Goal: Navigation & Orientation: Find specific page/section

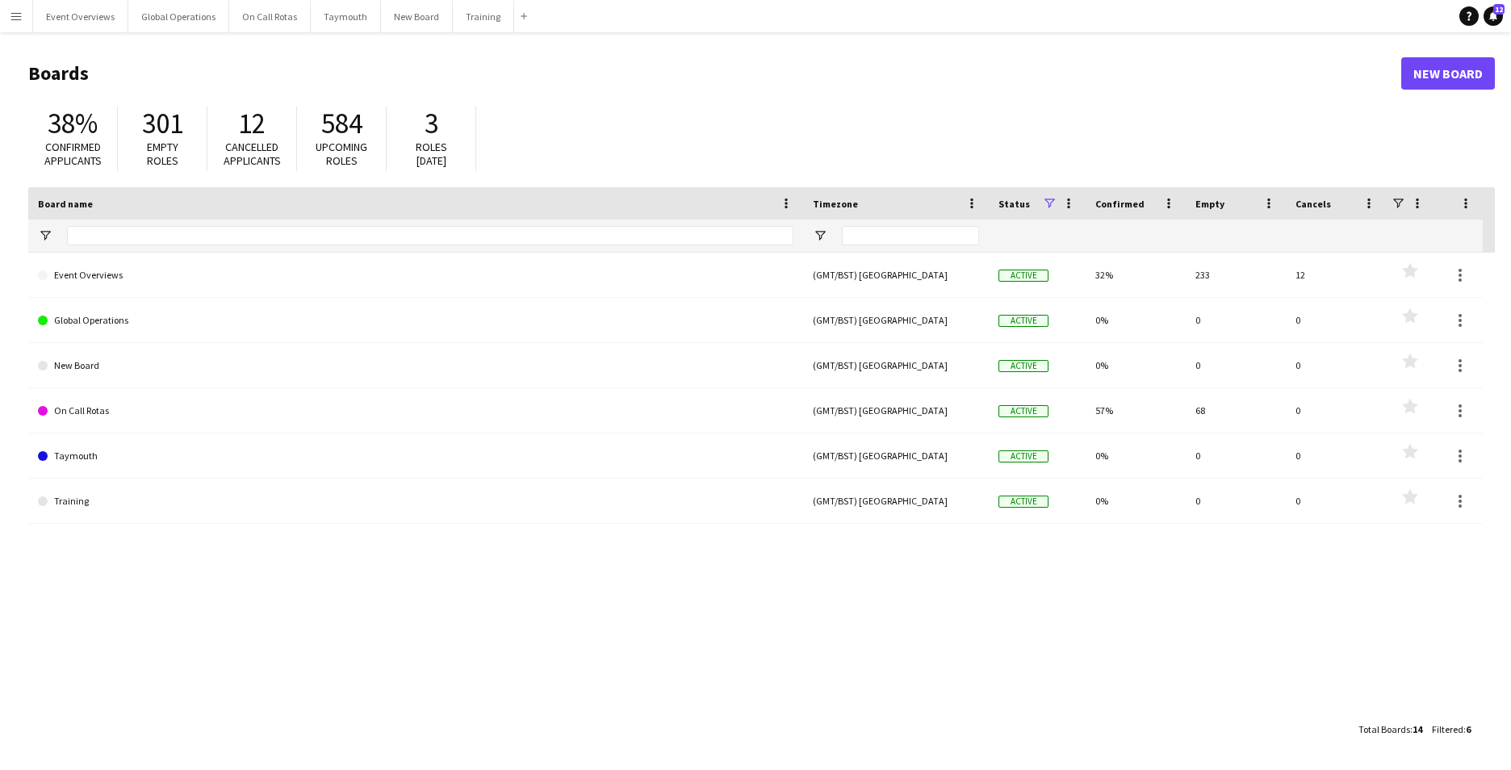
click at [12, 19] on app-icon "Menu" at bounding box center [16, 16] width 13 height 13
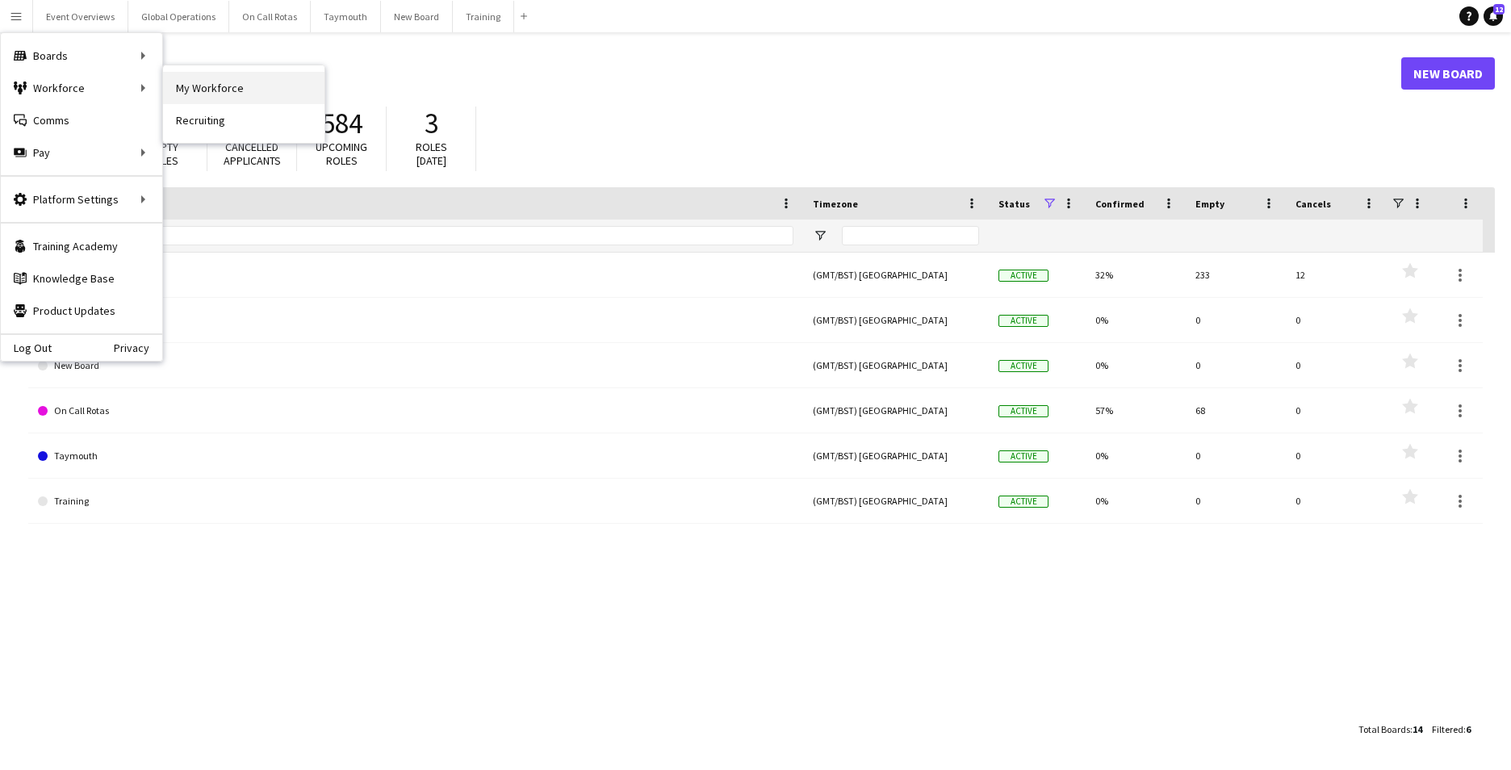
click at [212, 89] on link "My Workforce" at bounding box center [243, 88] width 161 height 32
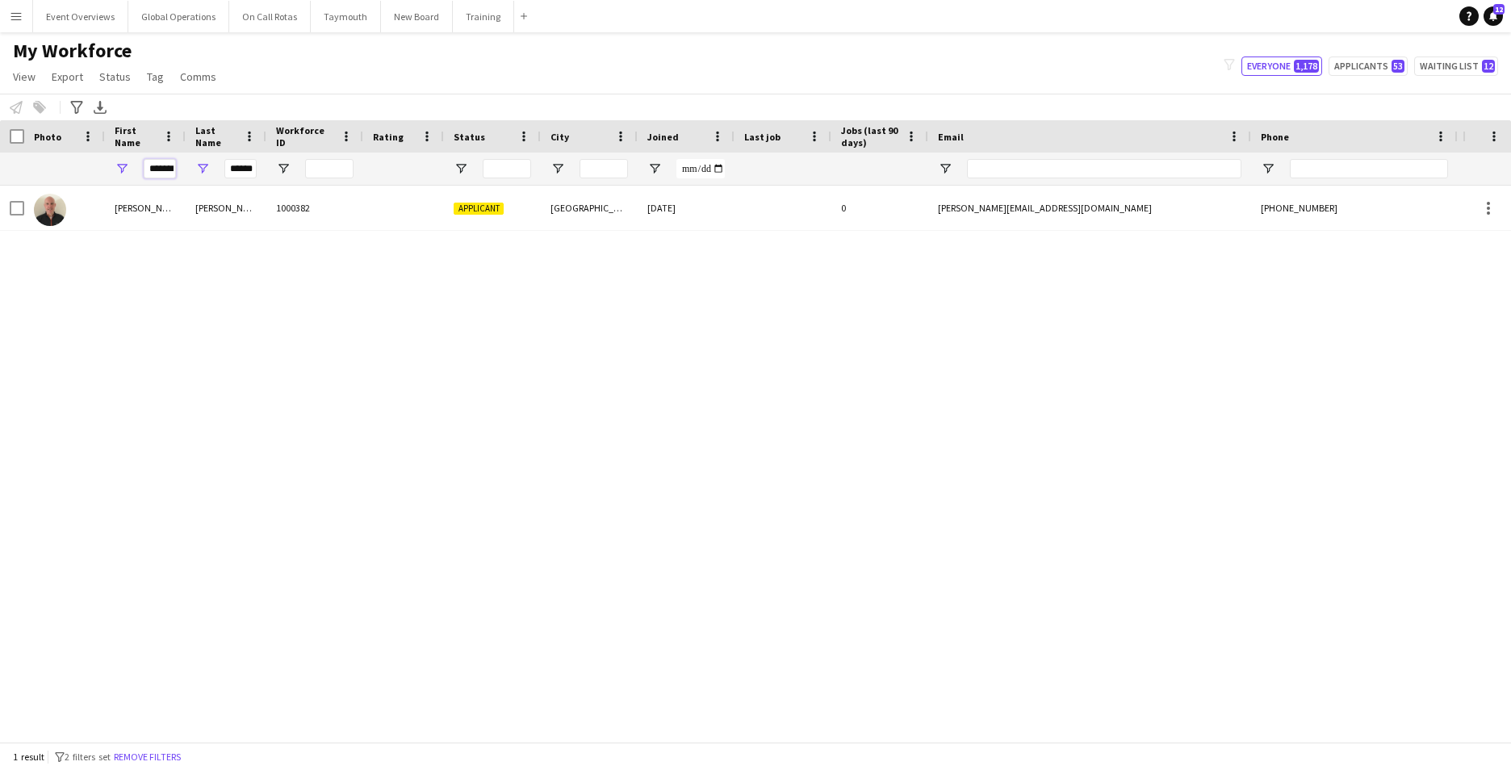
click at [170, 165] on input "*******" at bounding box center [160, 168] width 32 height 19
type input "*"
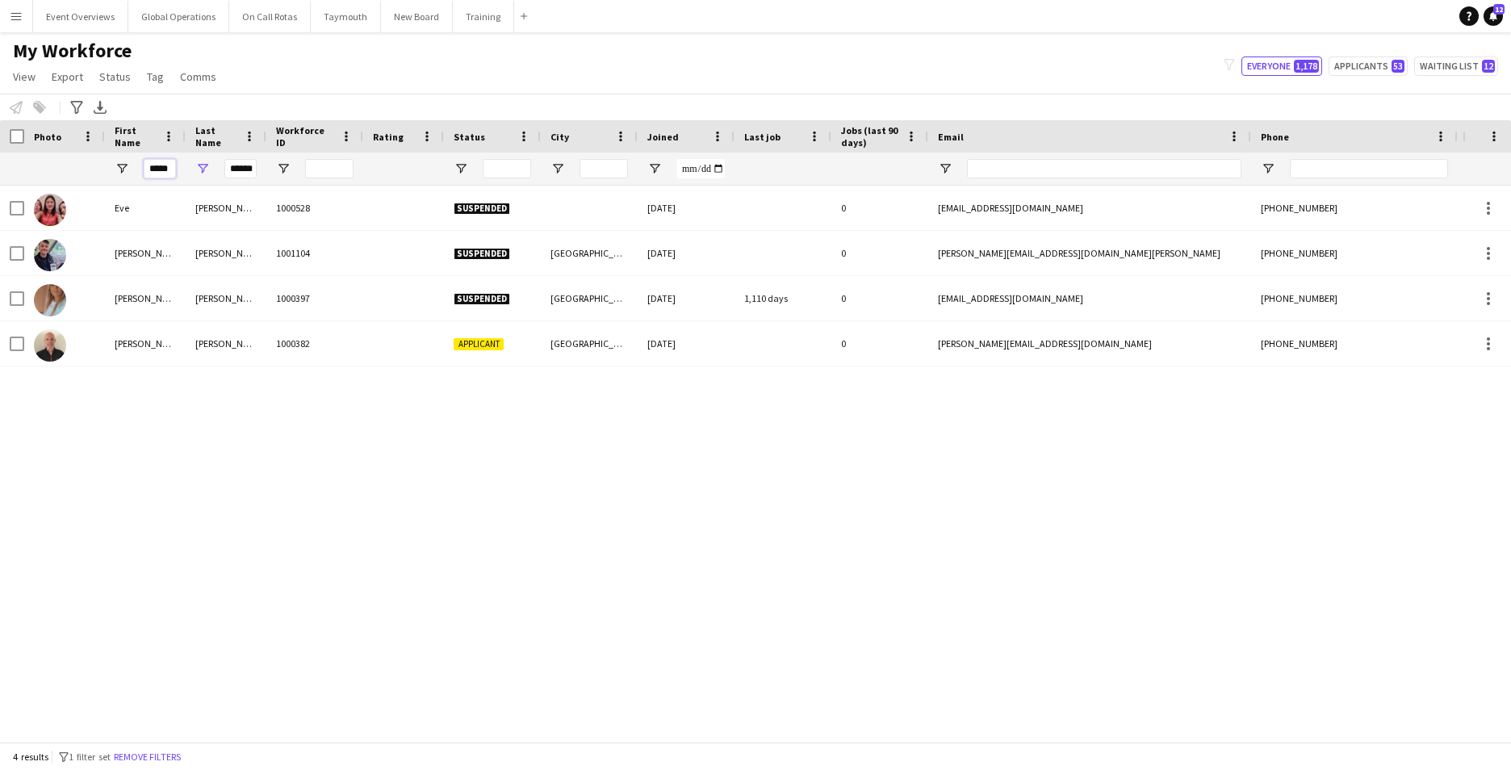
scroll to position [0, 1]
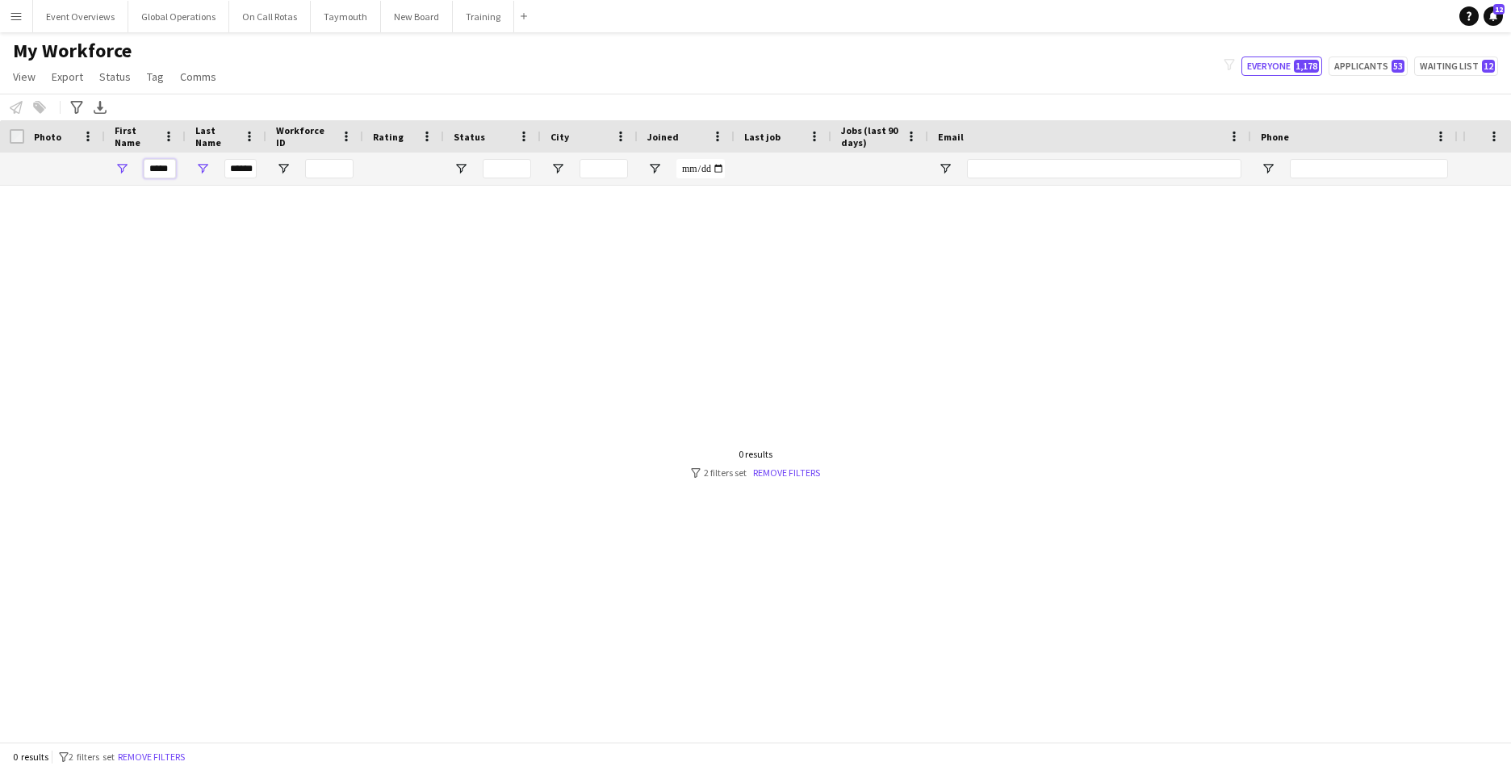
type input "*****"
click at [251, 170] on input "******" at bounding box center [240, 168] width 32 height 19
type input "*"
type input "*****"
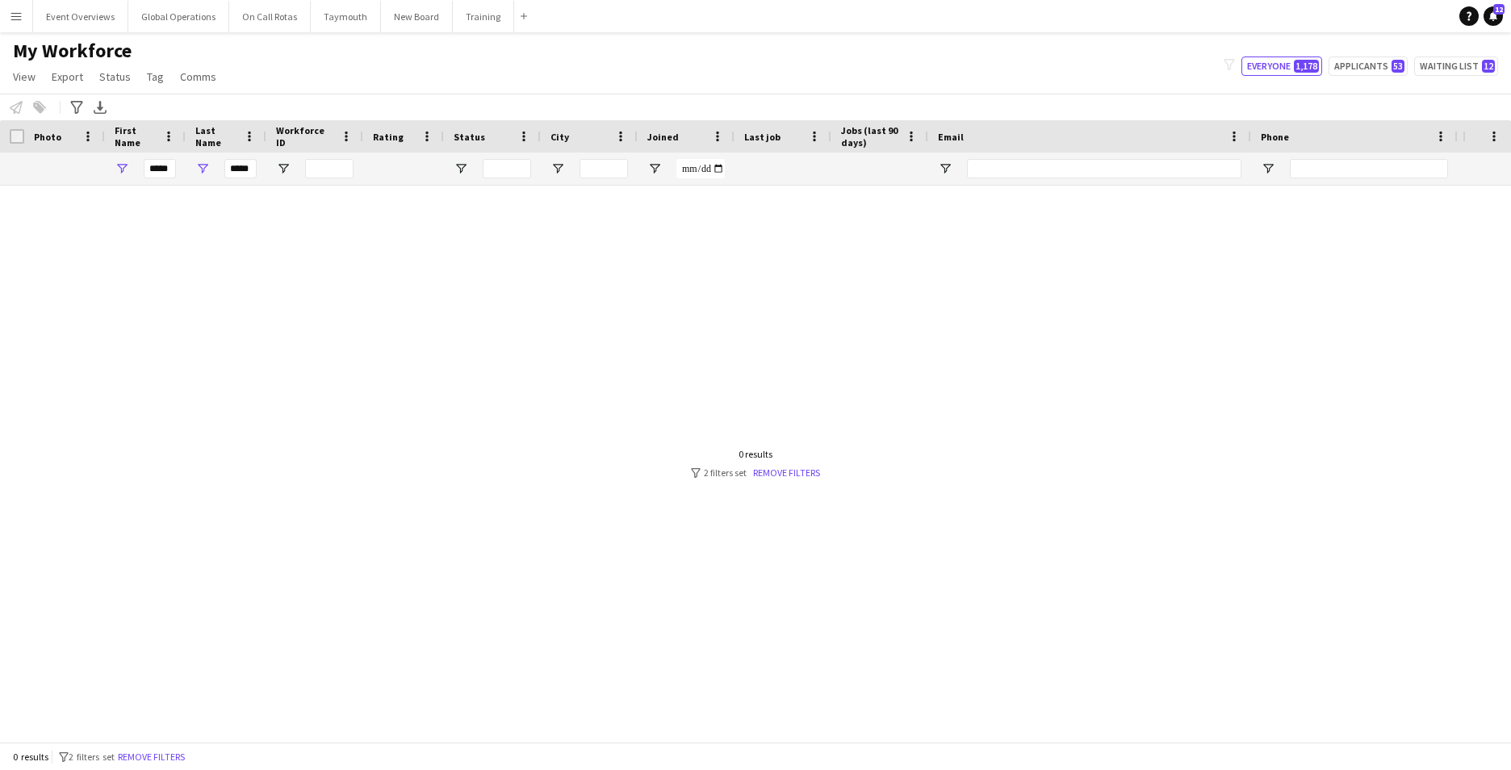
click at [257, 298] on div at bounding box center [731, 458] width 1462 height 544
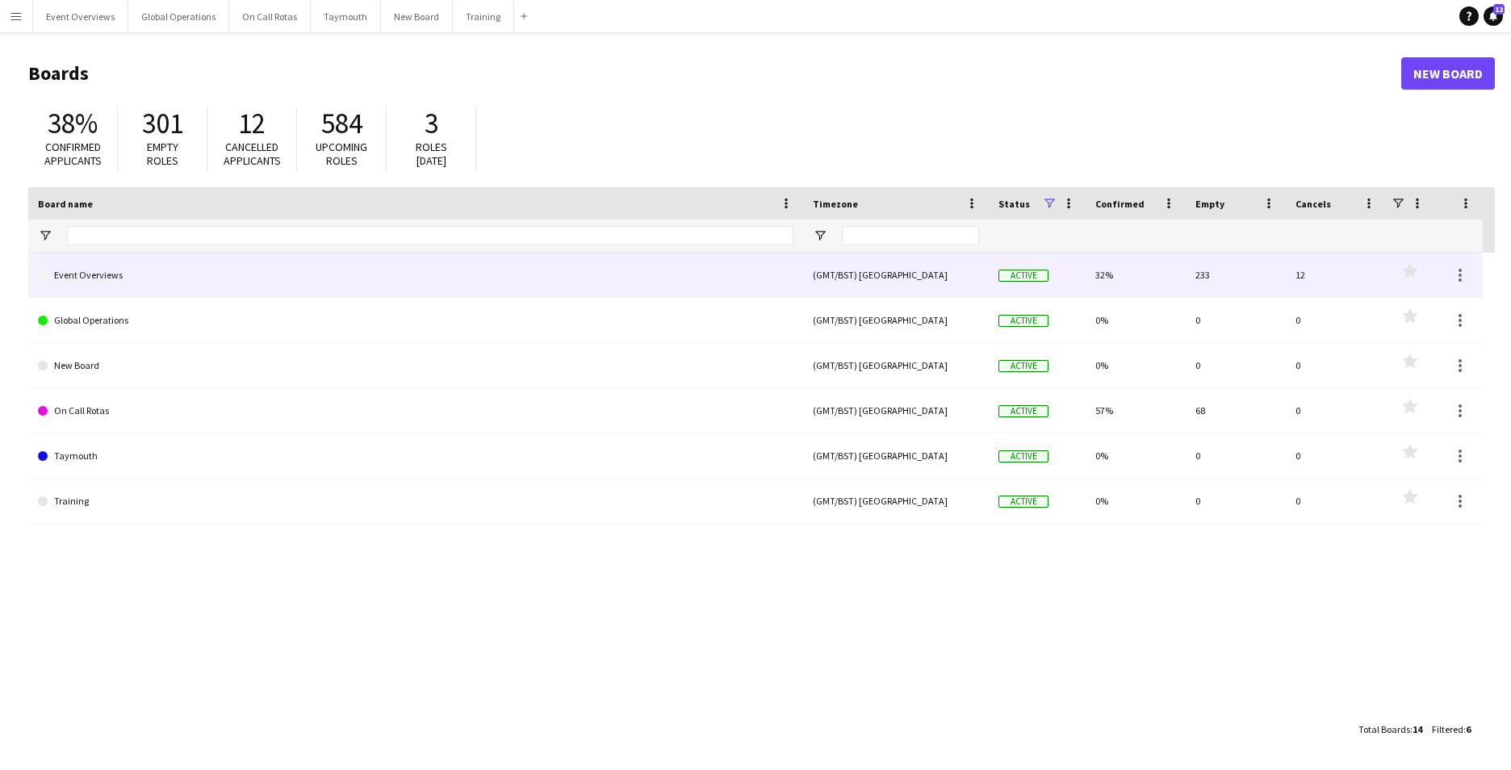
click at [100, 273] on link "Event Overviews" at bounding box center [415, 275] width 755 height 45
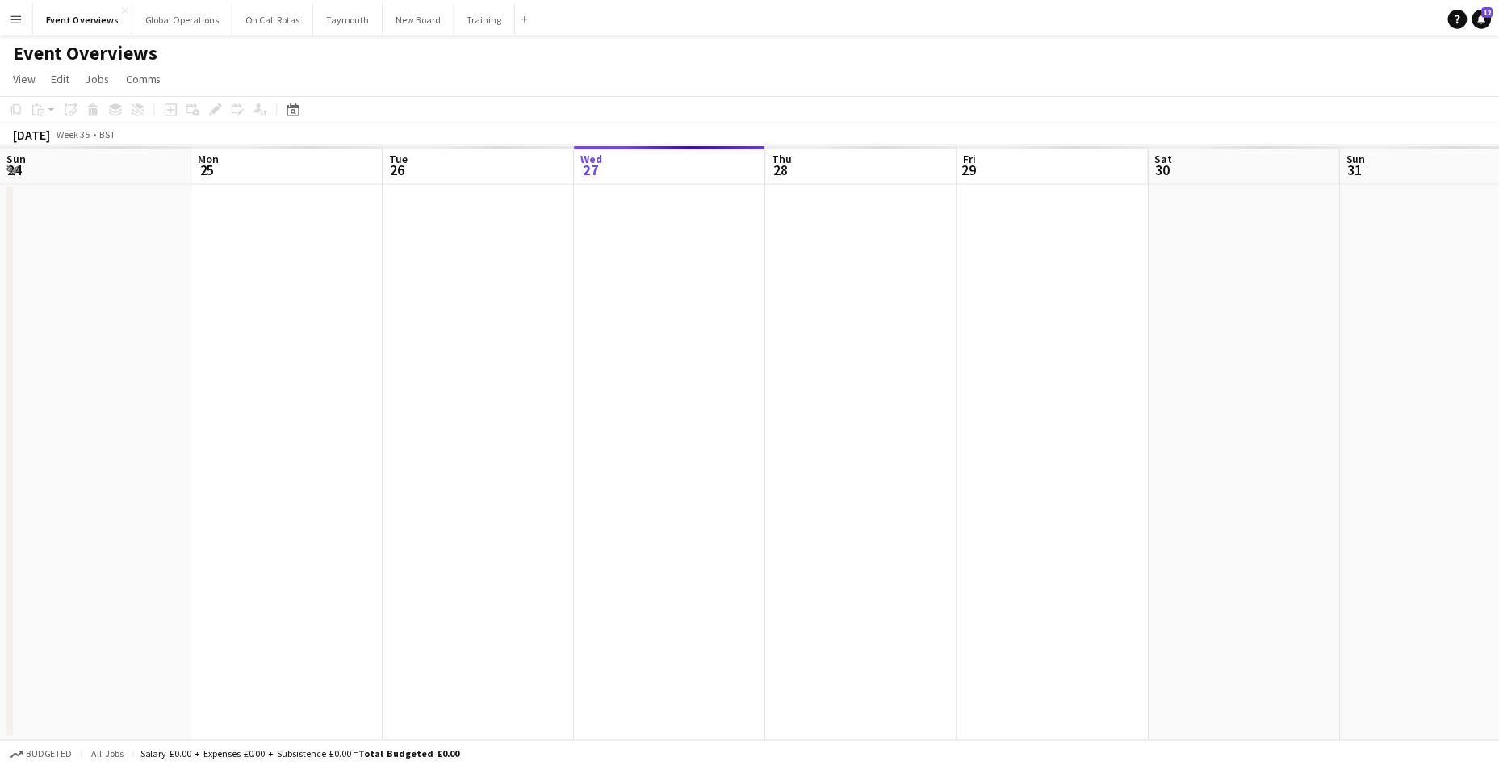
scroll to position [0, 386]
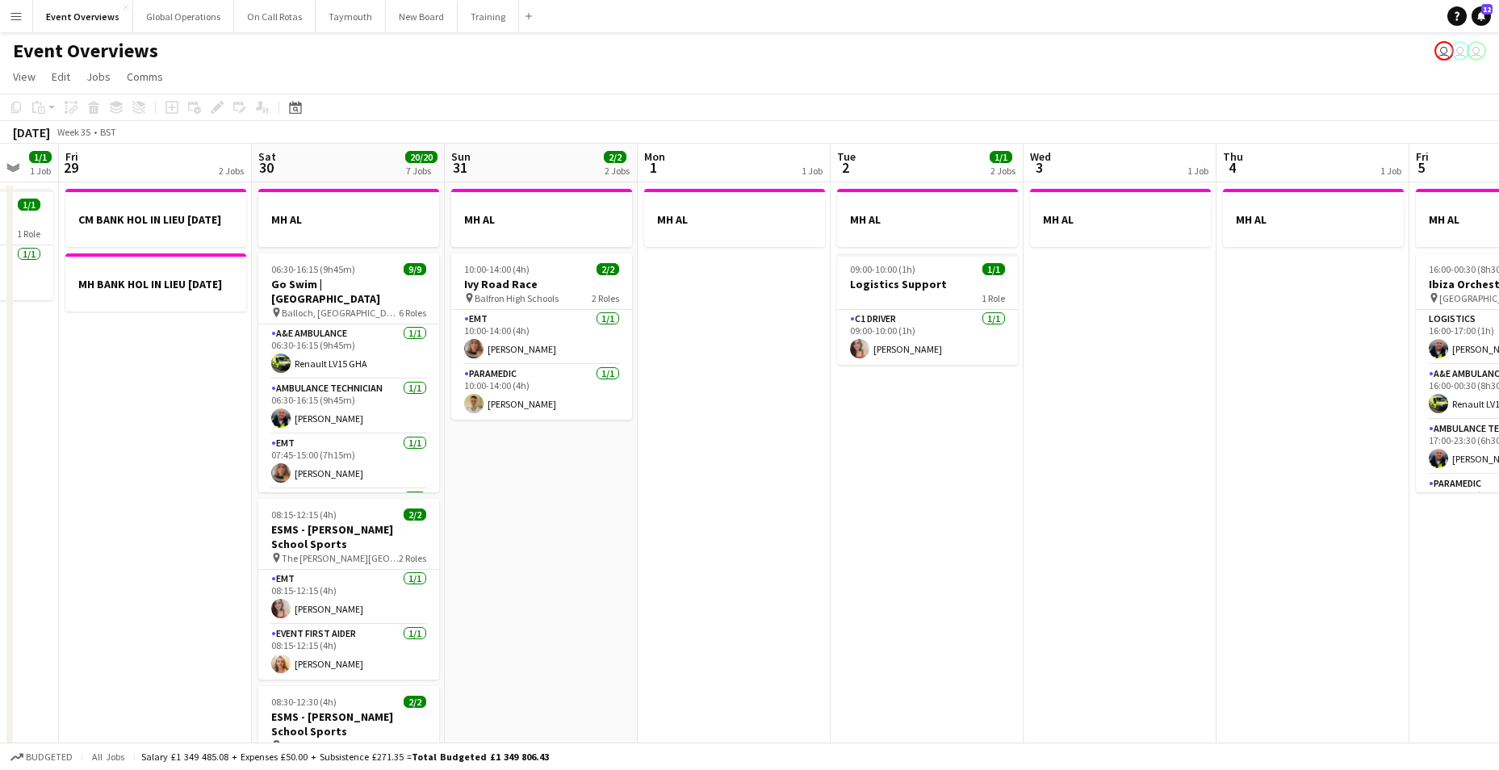
drag, startPoint x: 700, startPoint y: 603, endPoint x: 180, endPoint y: 596, distance: 519.7
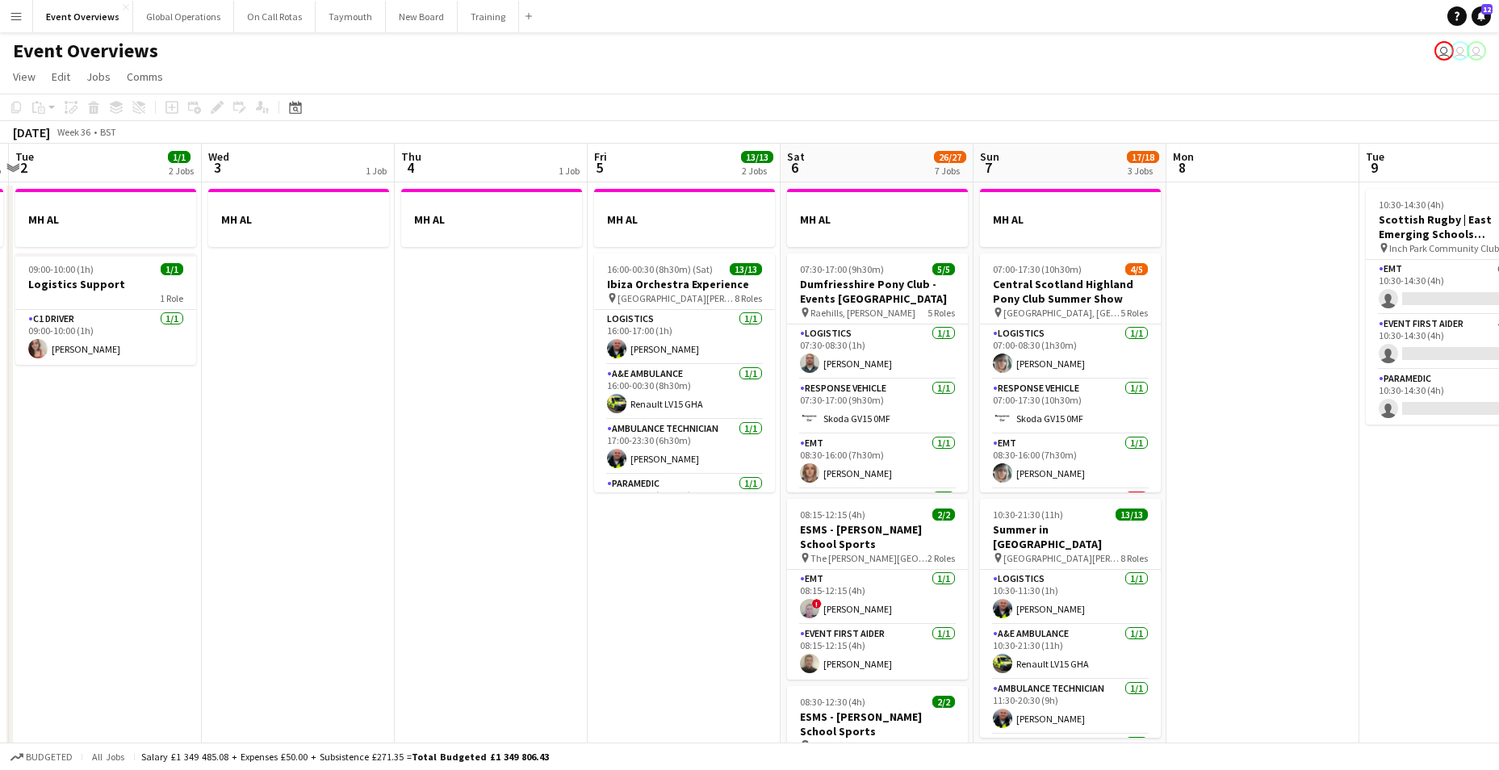
drag, startPoint x: 966, startPoint y: 579, endPoint x: 144, endPoint y: 585, distance: 821.5
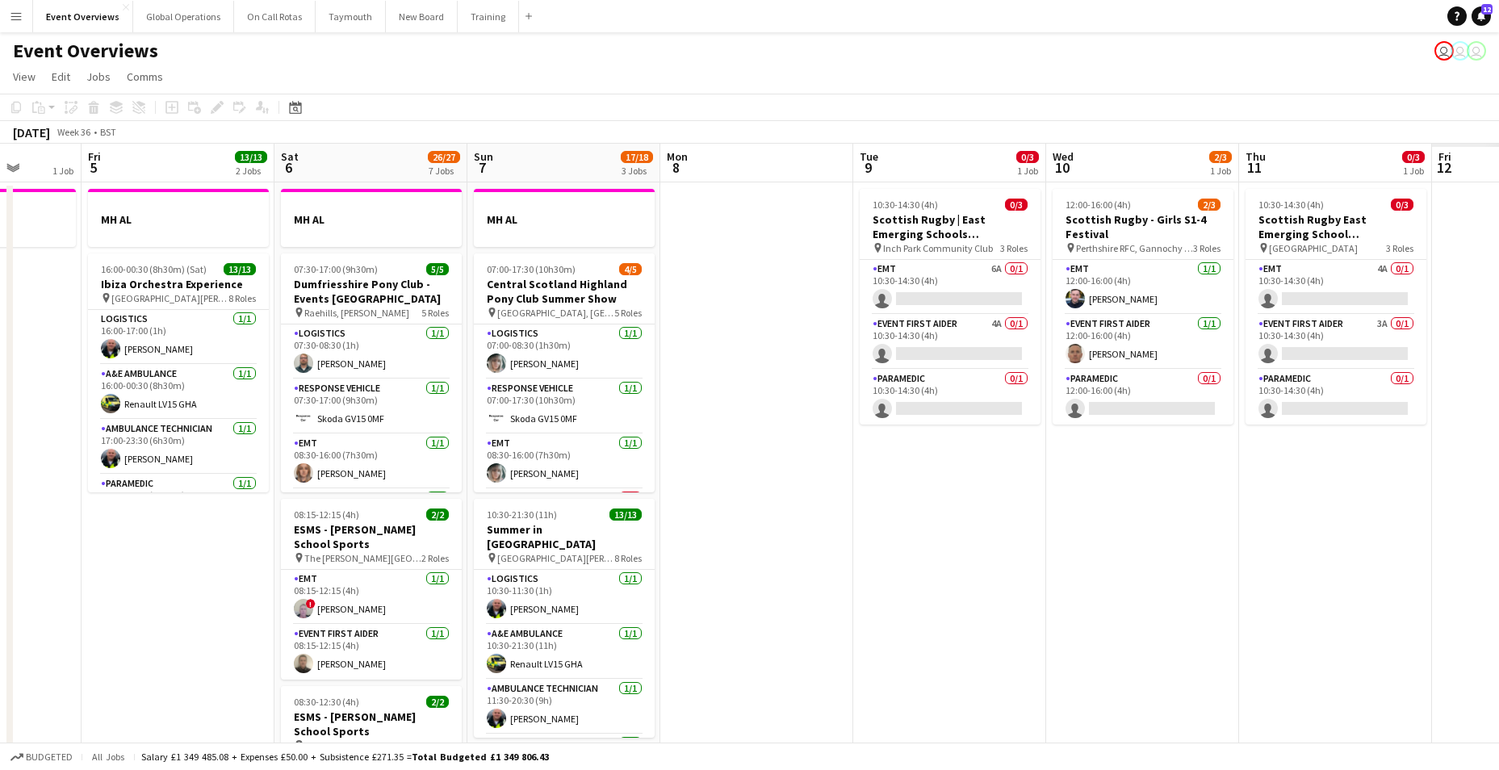
scroll to position [0, 491]
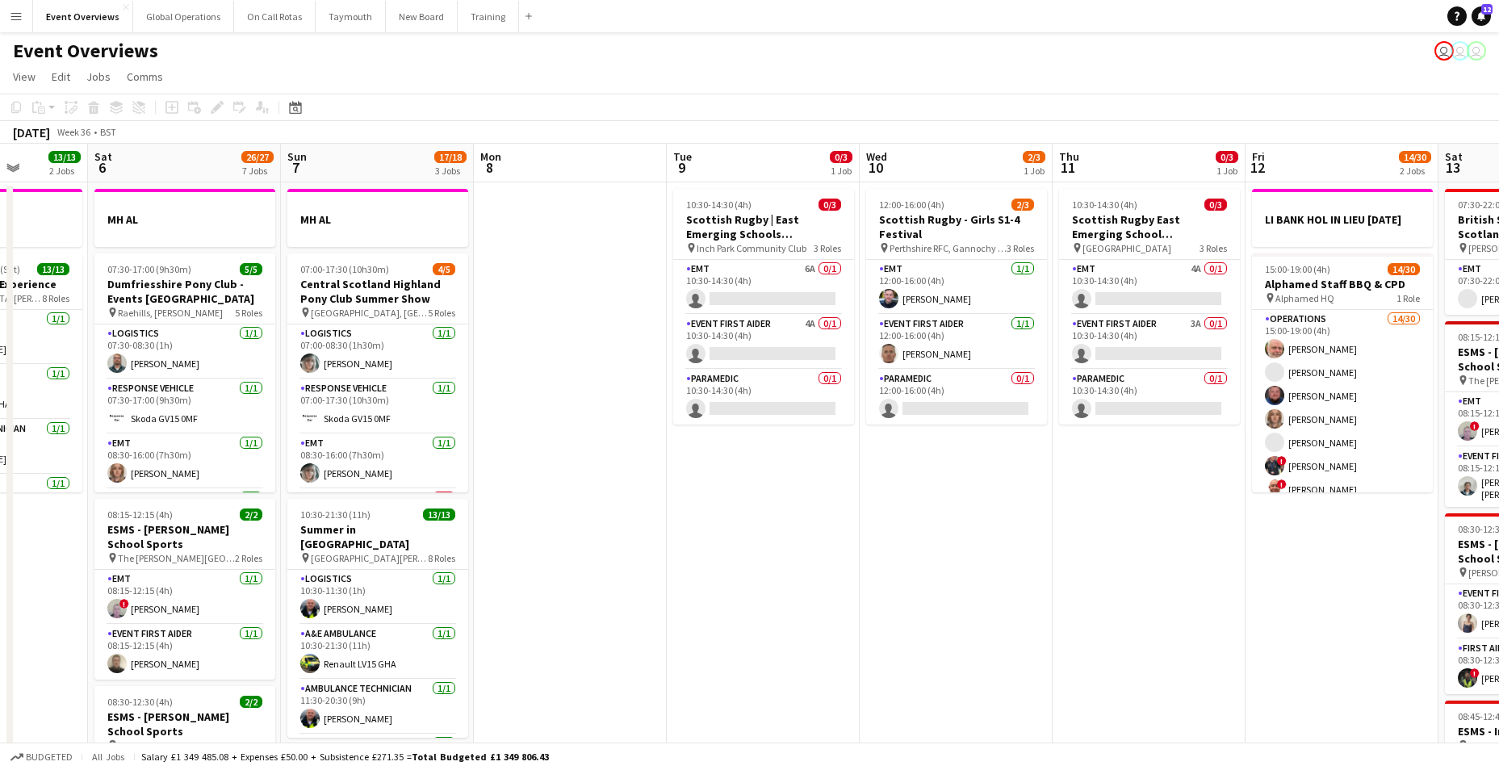
drag, startPoint x: 508, startPoint y: 617, endPoint x: -25, endPoint y: 619, distance: 532.6
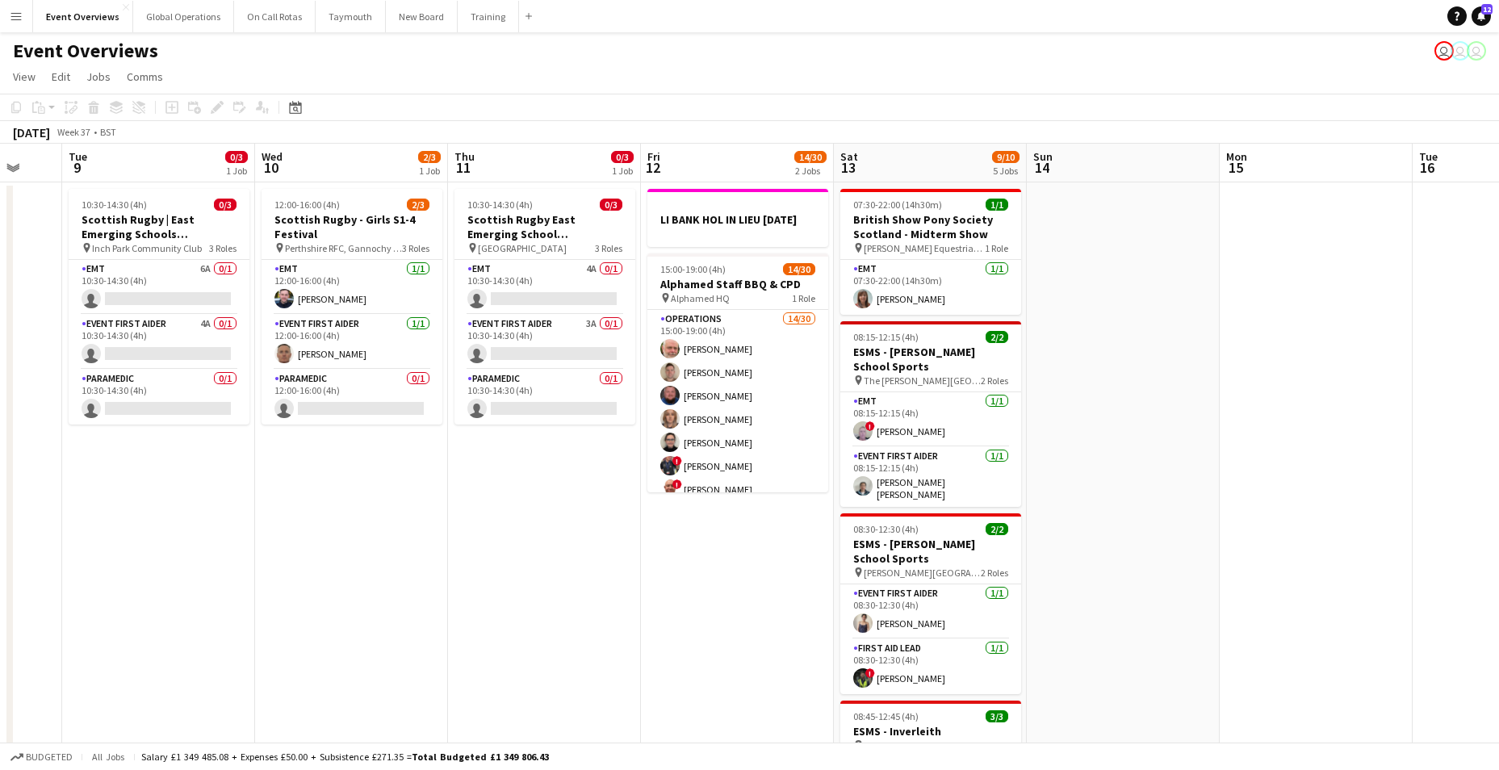
scroll to position [0, 546]
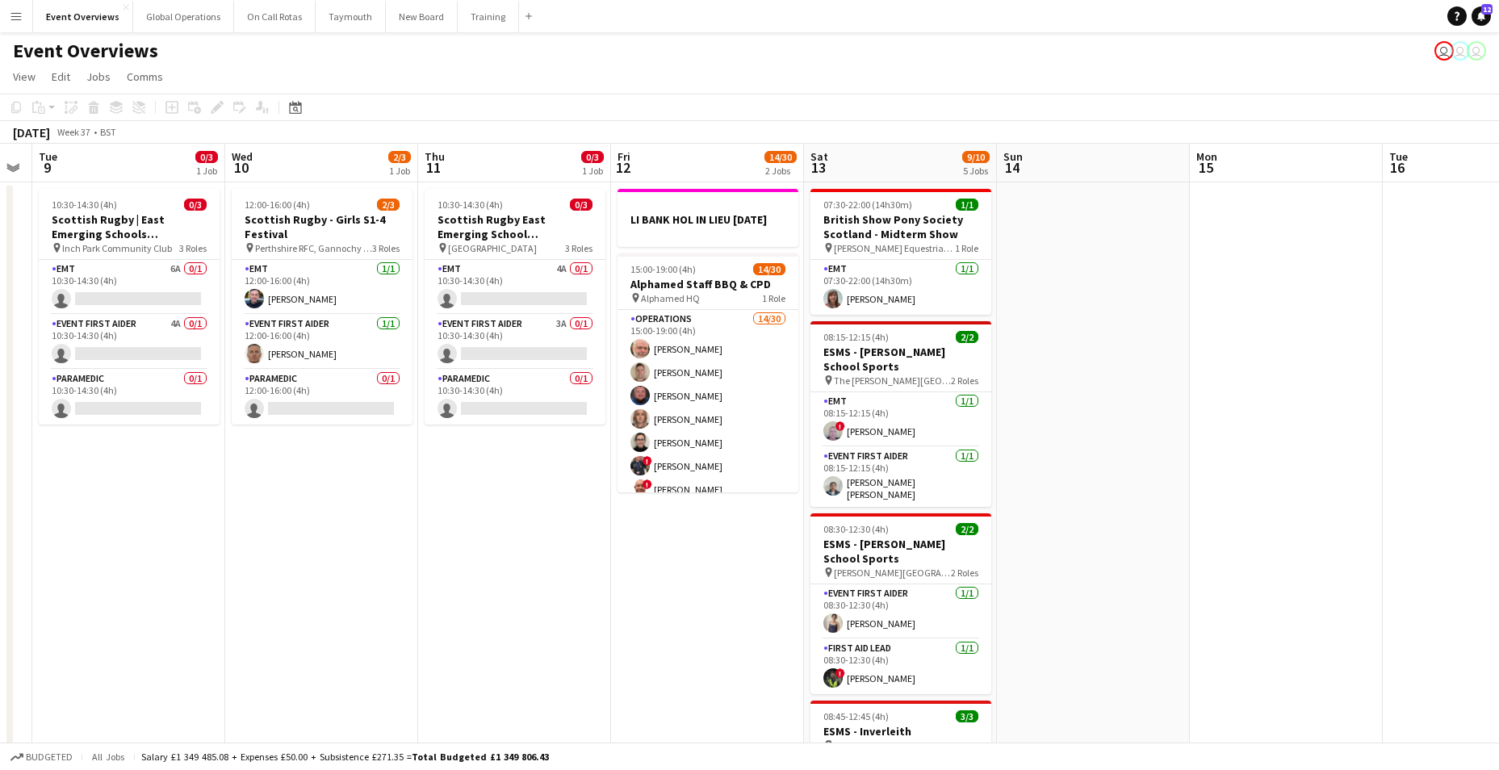
drag, startPoint x: 620, startPoint y: 657, endPoint x: -6, endPoint y: 645, distance: 626.3
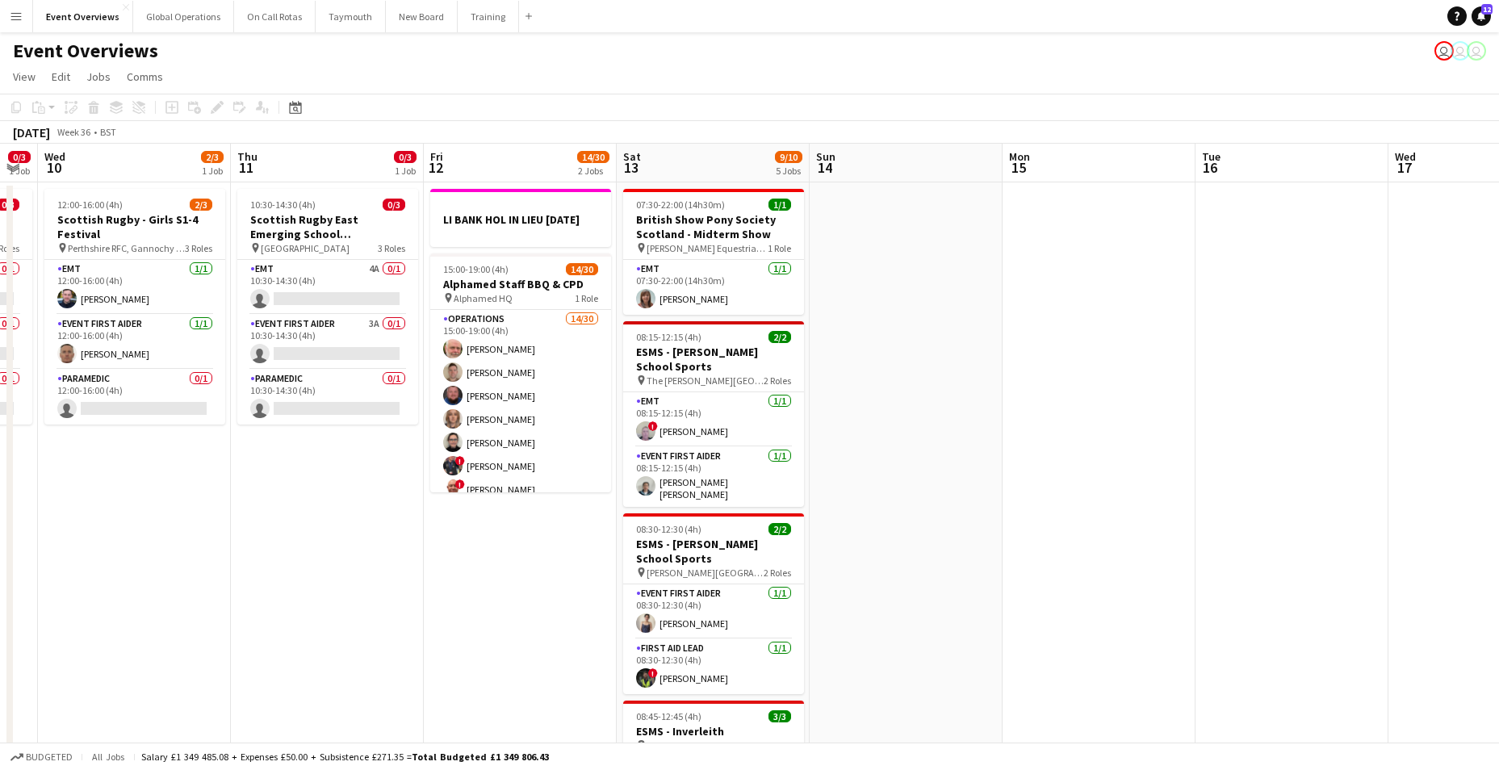
drag, startPoint x: 286, startPoint y: 641, endPoint x: -112, endPoint y: 630, distance: 398.8
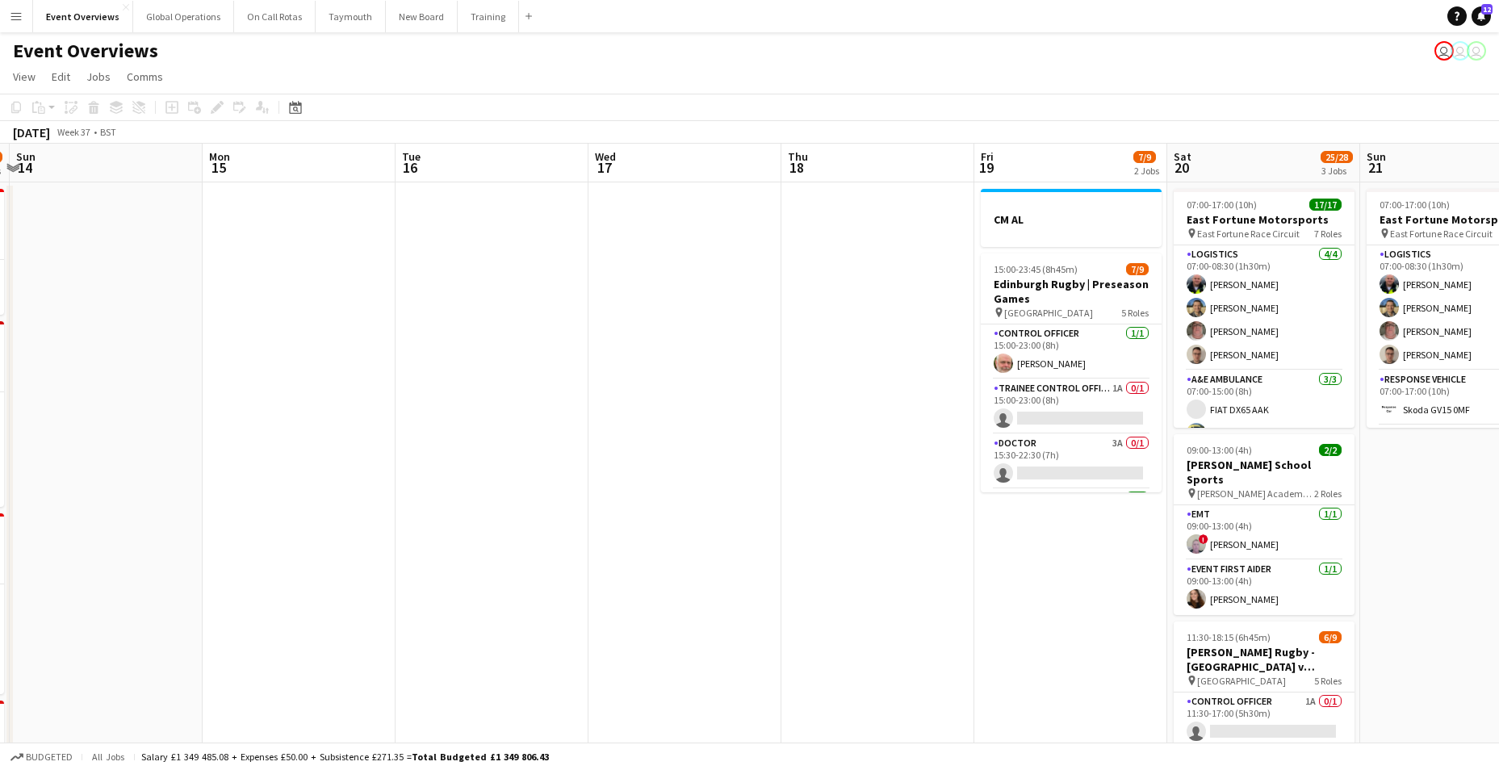
drag, startPoint x: 875, startPoint y: 610, endPoint x: -216, endPoint y: 629, distance: 1091.2
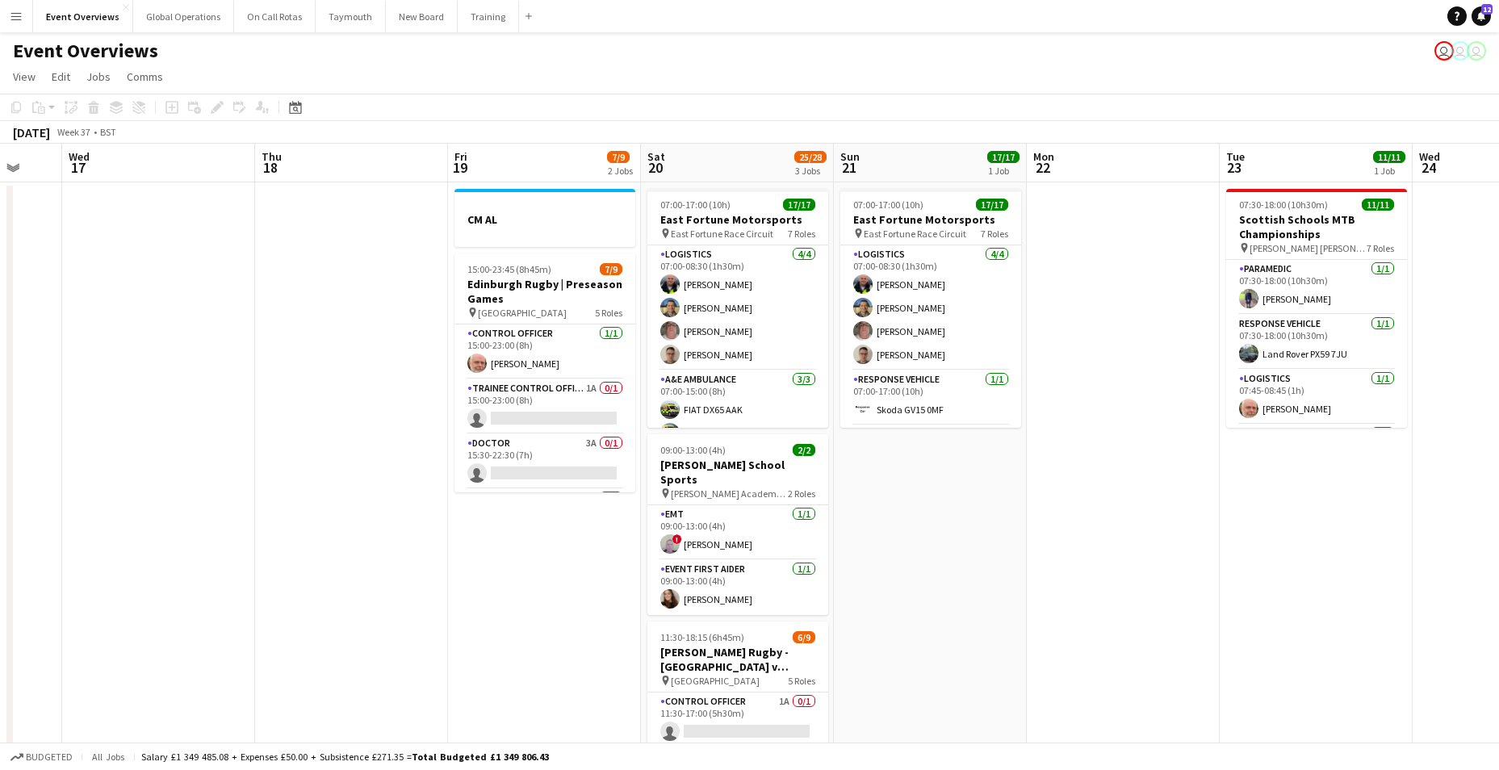
drag, startPoint x: 587, startPoint y: 652, endPoint x: -249, endPoint y: 638, distance: 836.1
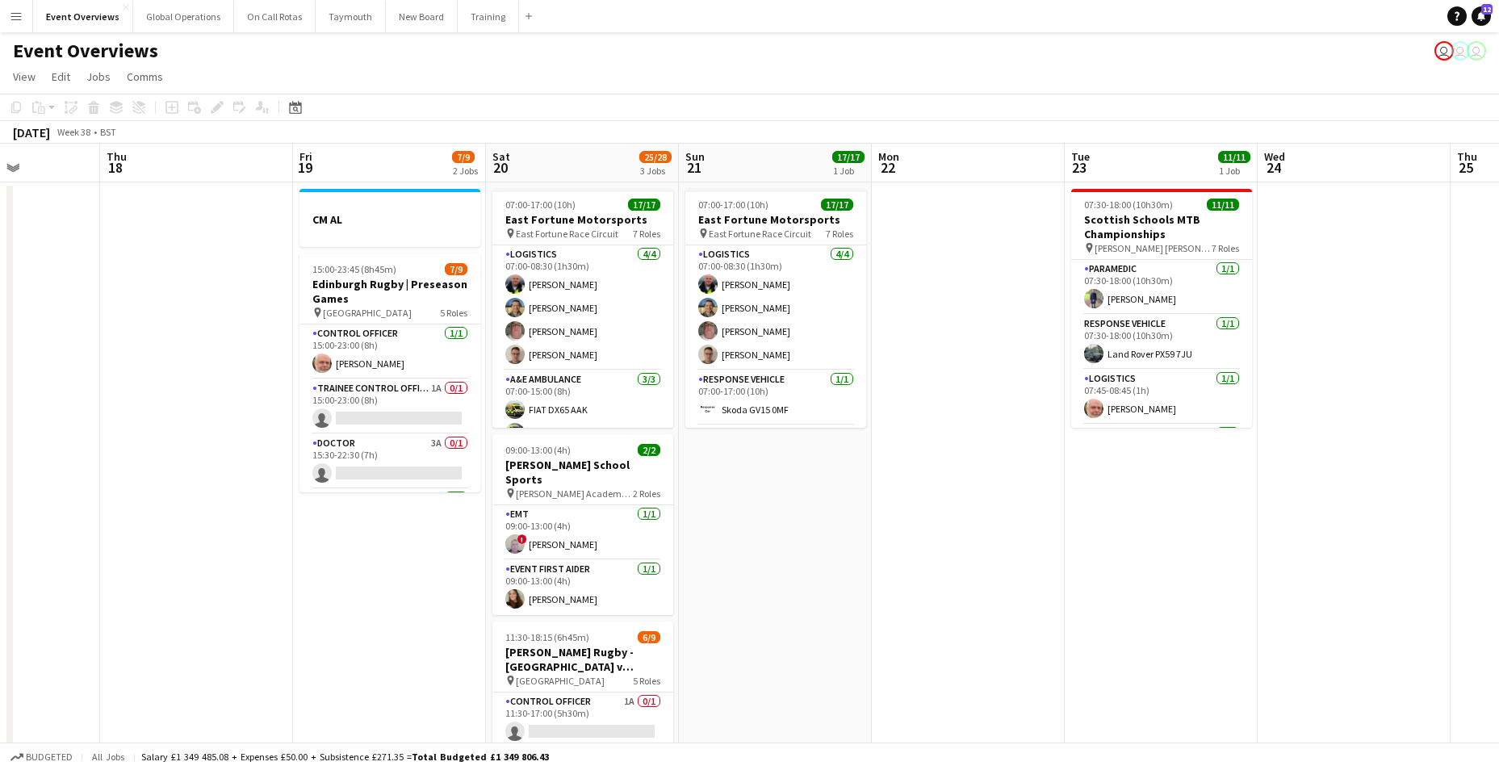
scroll to position [0, 512]
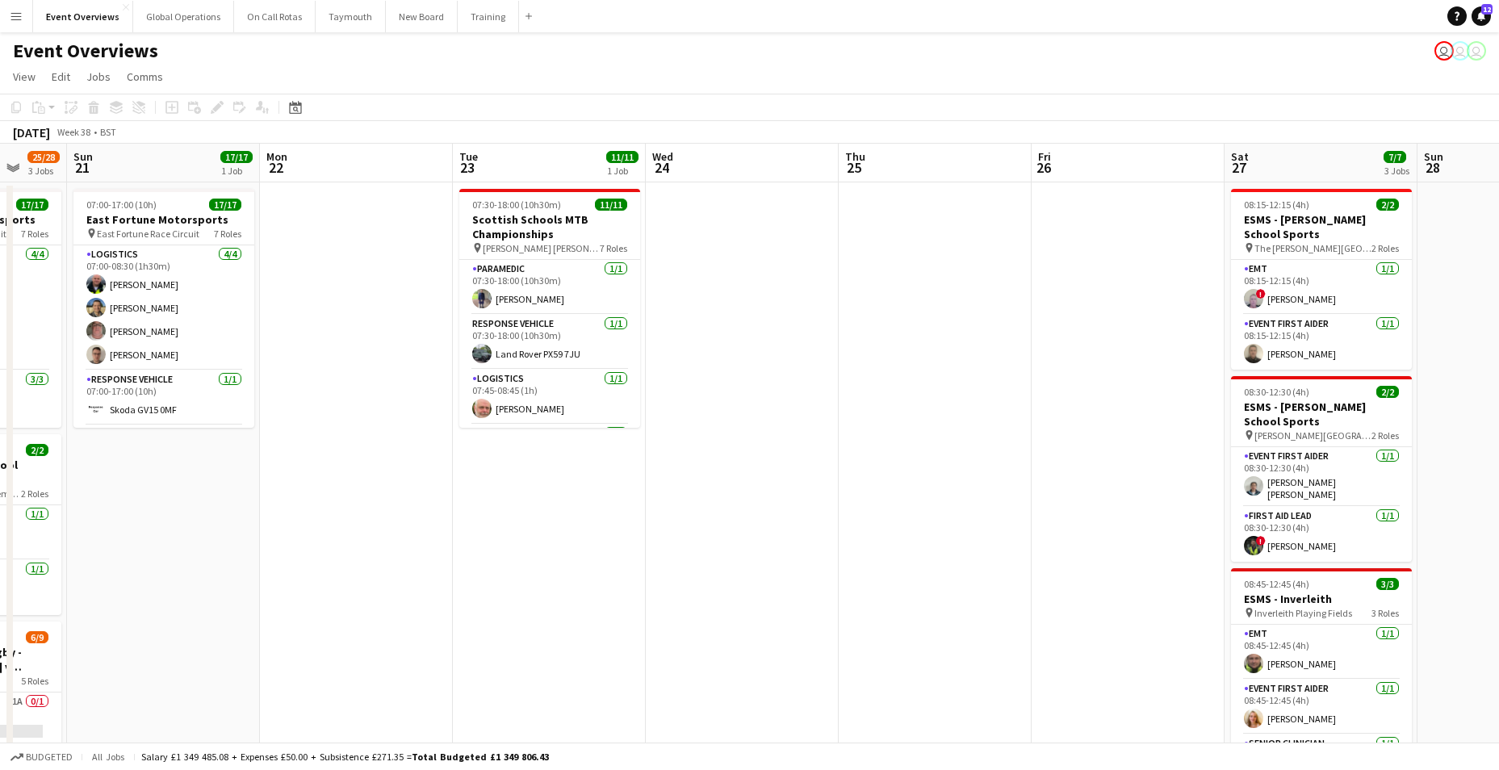
drag, startPoint x: 788, startPoint y: 627, endPoint x: -291, endPoint y: 601, distance: 1078.4
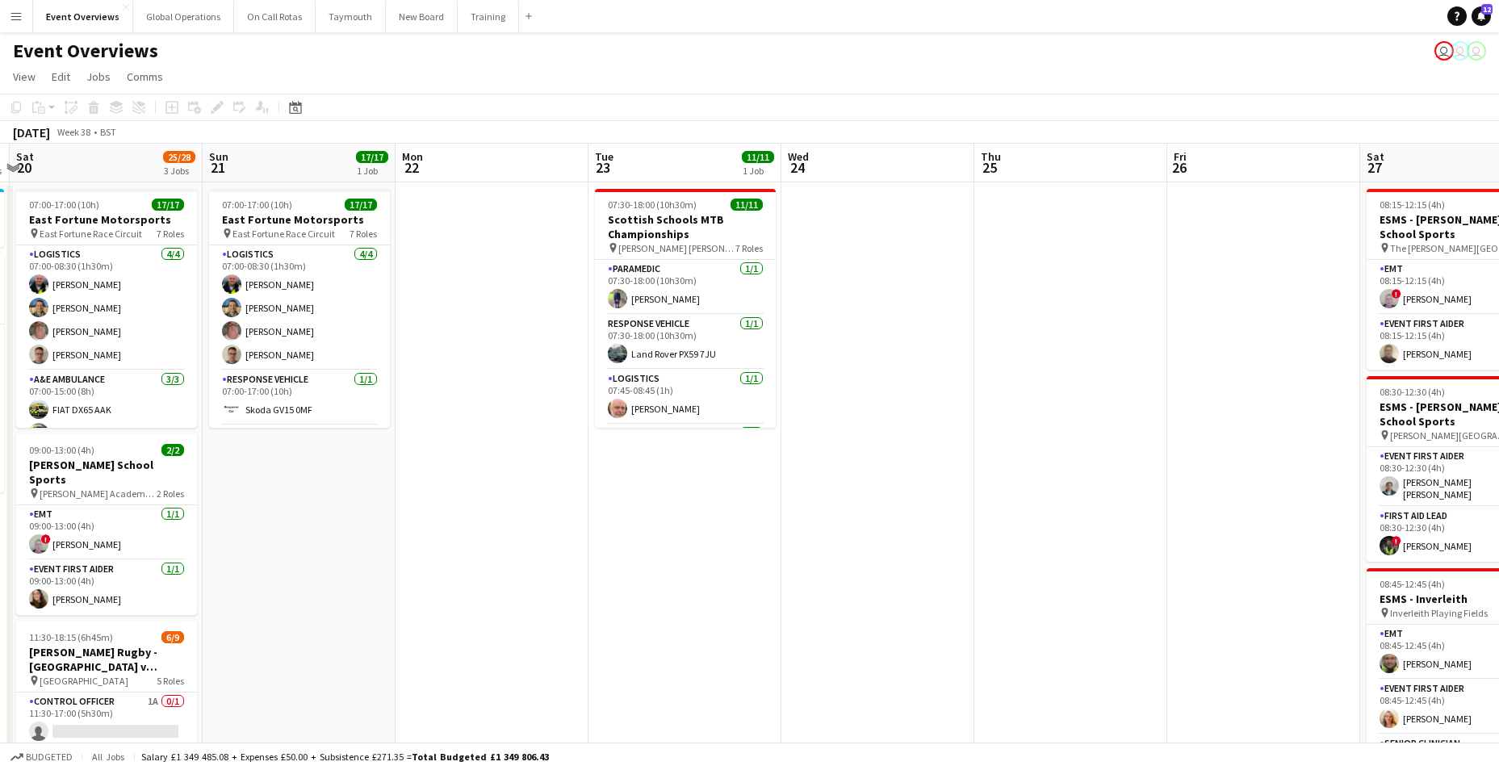
drag, startPoint x: 765, startPoint y: 601, endPoint x: 902, endPoint y: 537, distance: 151.3
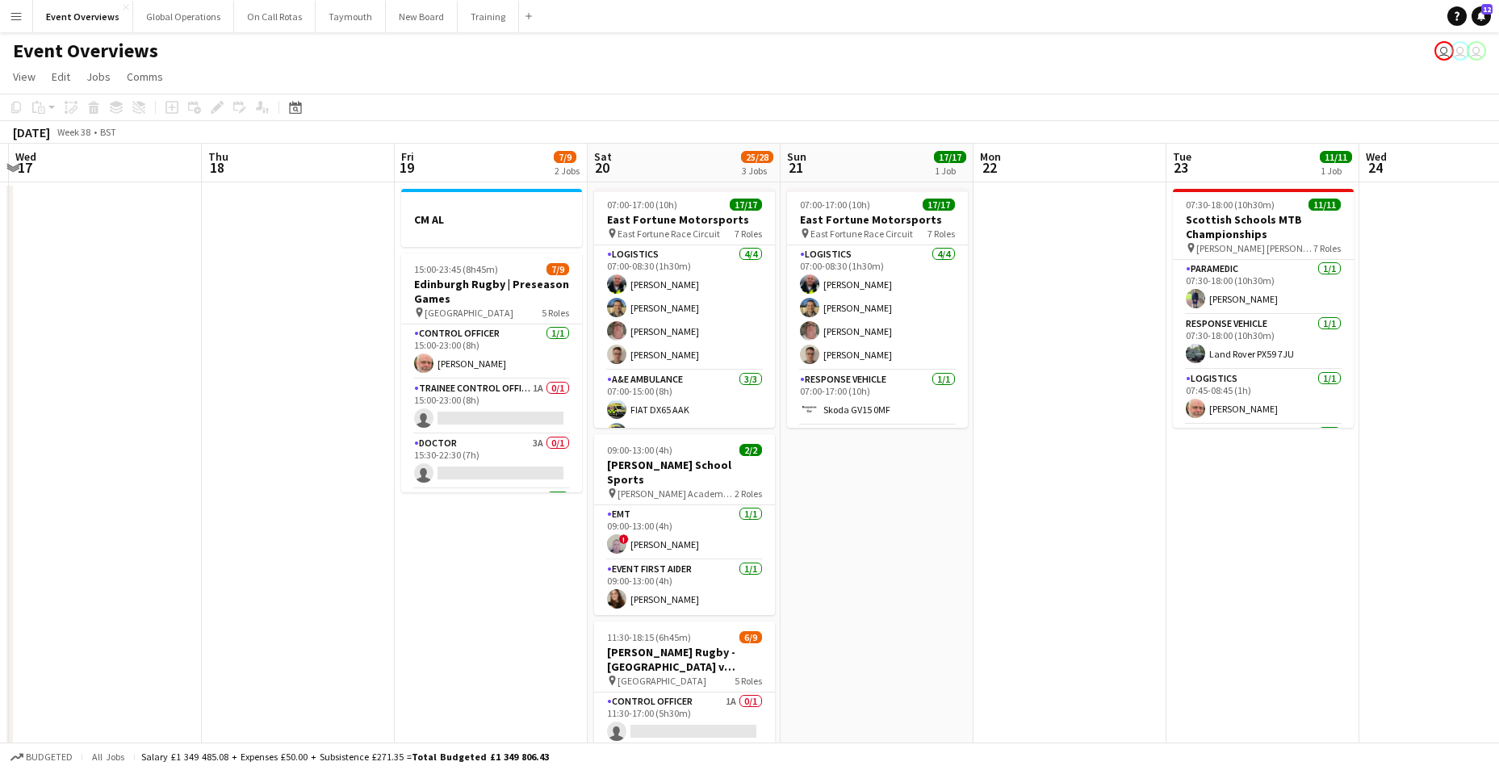
scroll to position [0, 488]
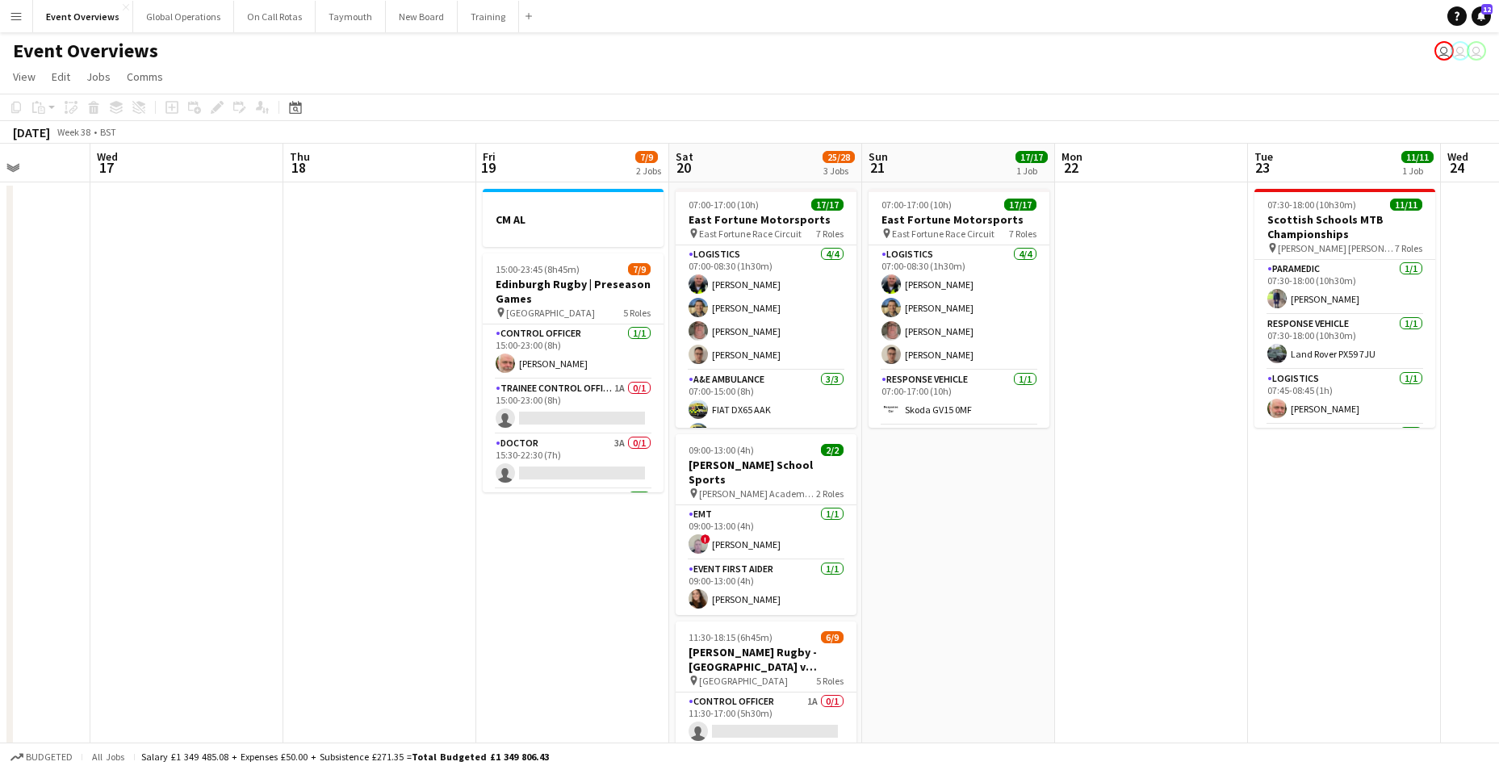
drag, startPoint x: 136, startPoint y: 570, endPoint x: 796, endPoint y: 553, distance: 659.5
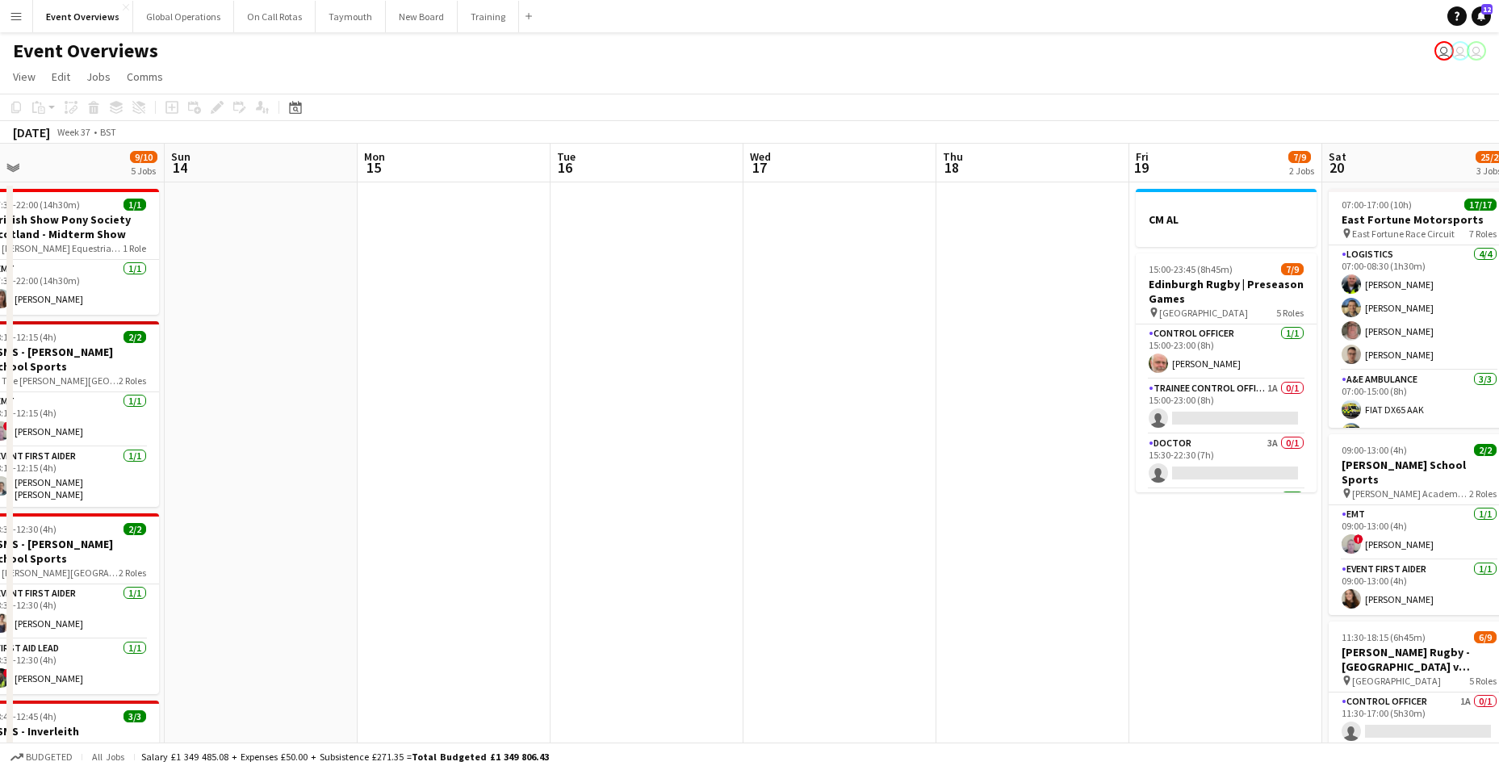
drag, startPoint x: 96, startPoint y: 569, endPoint x: 751, endPoint y: 540, distance: 655.9
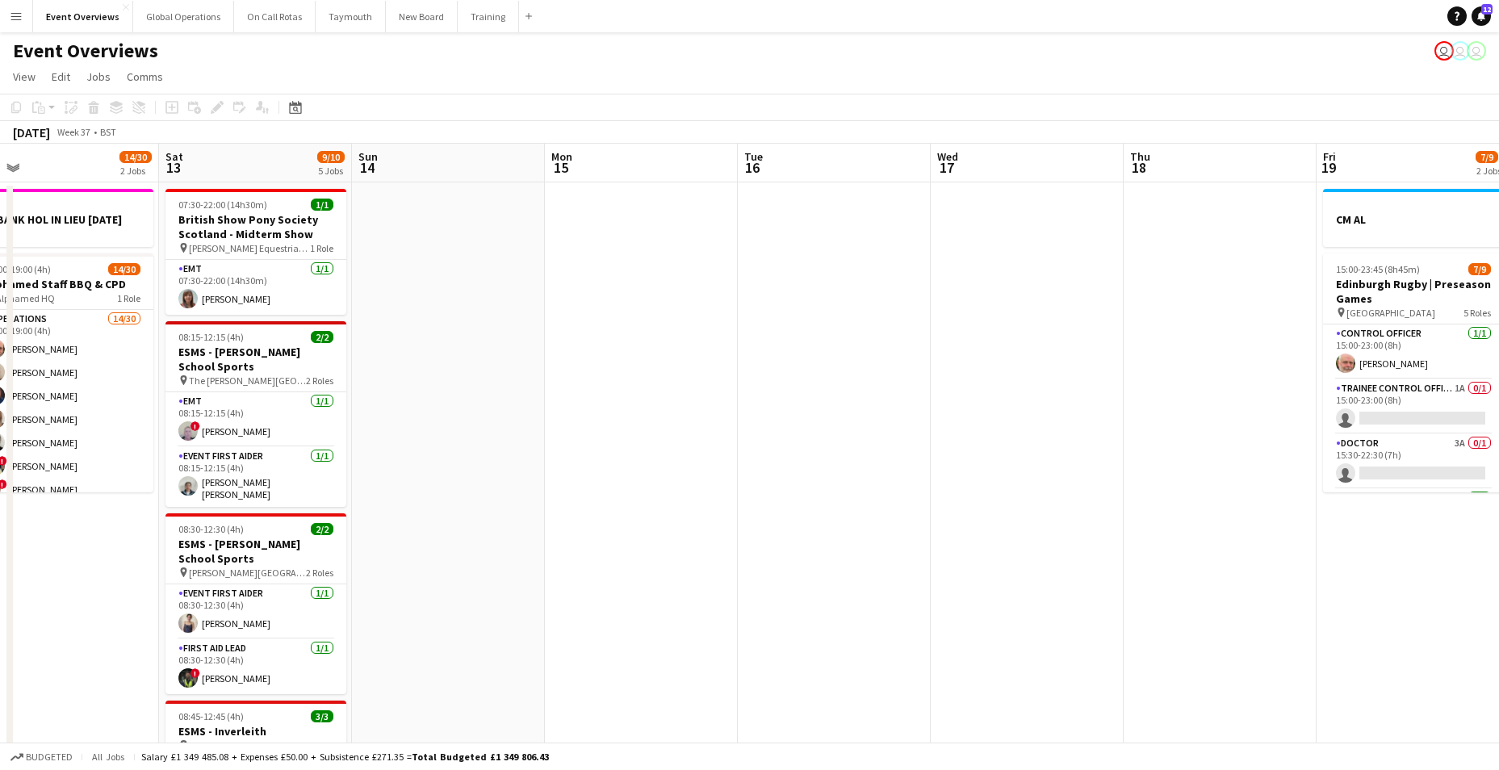
scroll to position [0, 433]
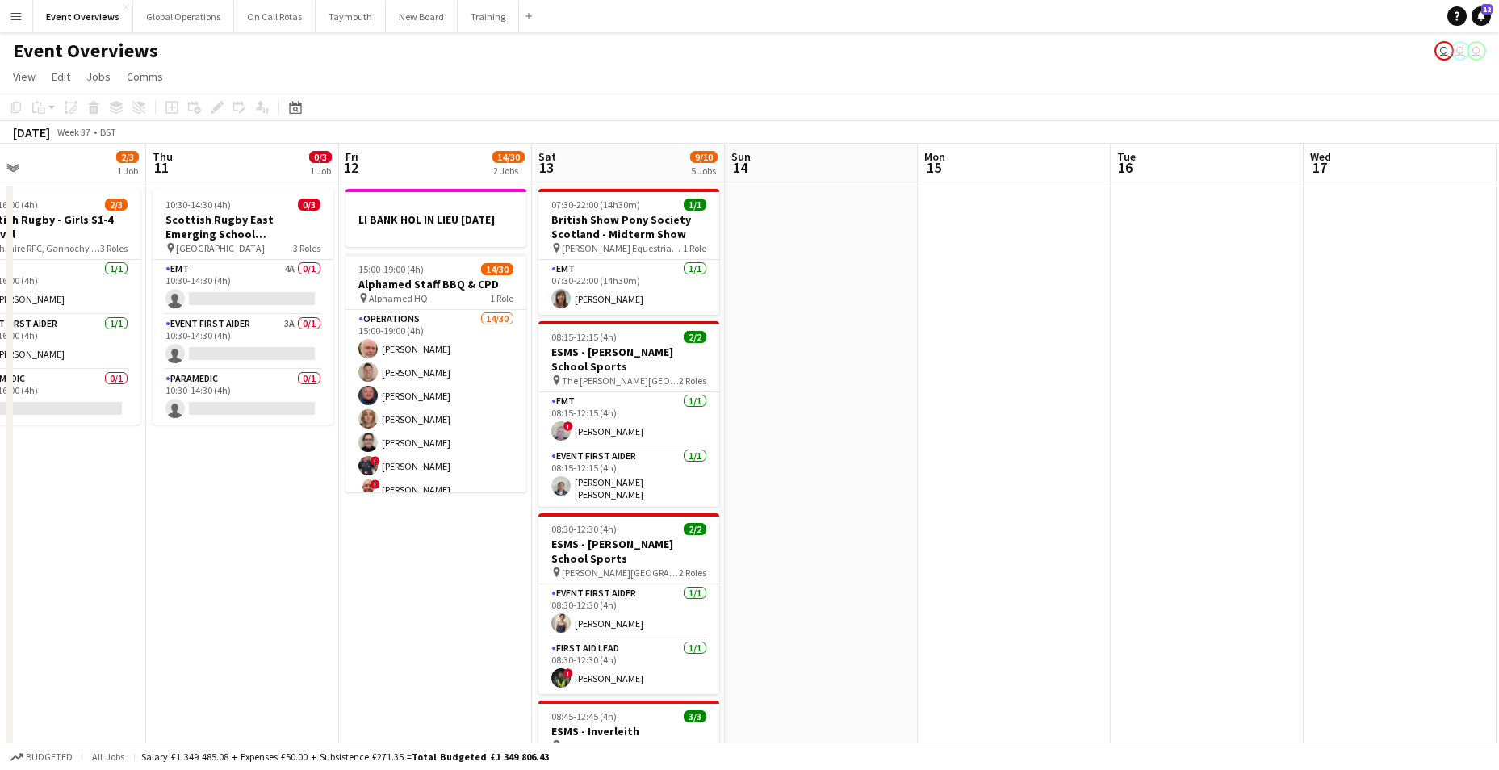
drag, startPoint x: 323, startPoint y: 565, endPoint x: 881, endPoint y: 526, distance: 559.8
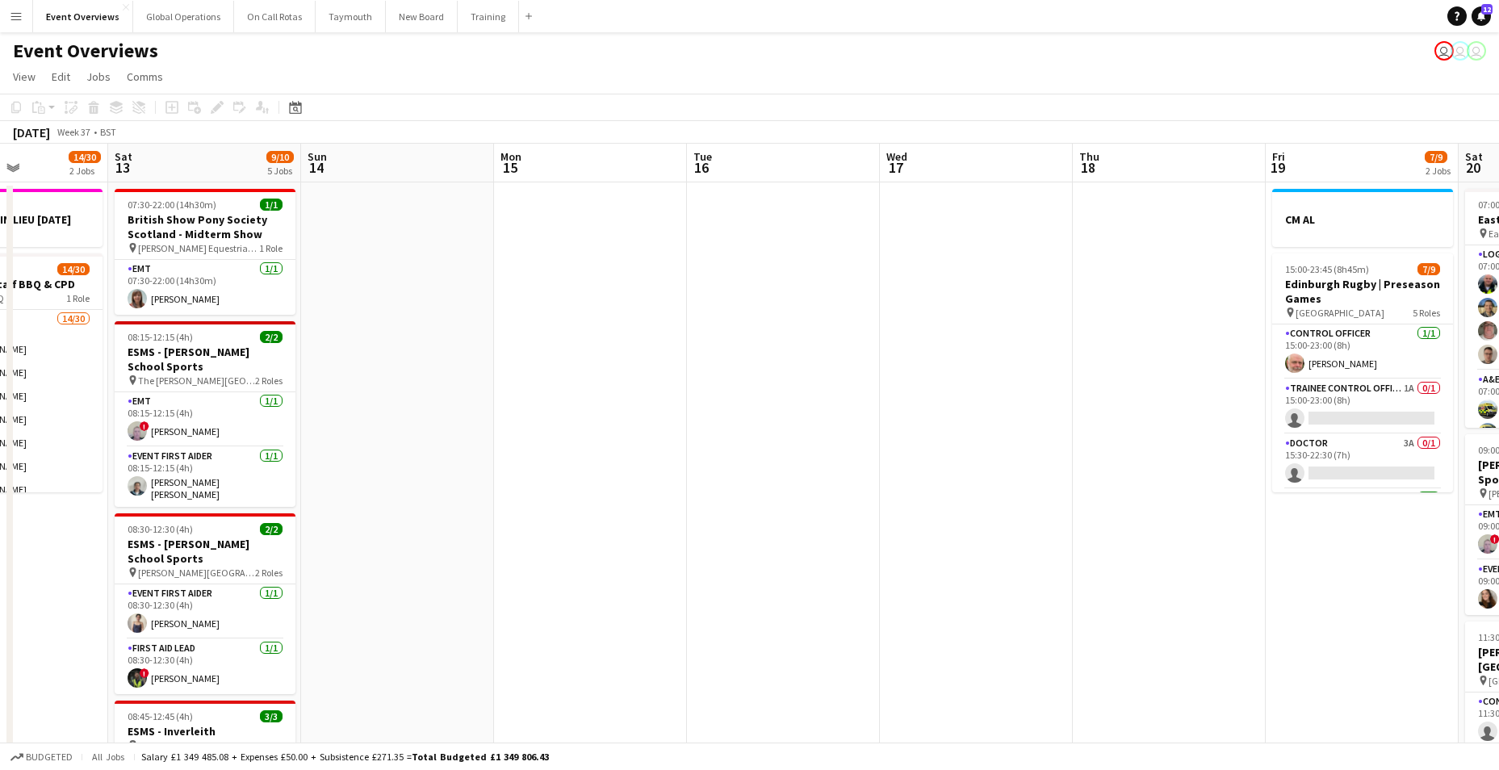
drag, startPoint x: 1060, startPoint y: 462, endPoint x: 240, endPoint y: 491, distance: 820.4
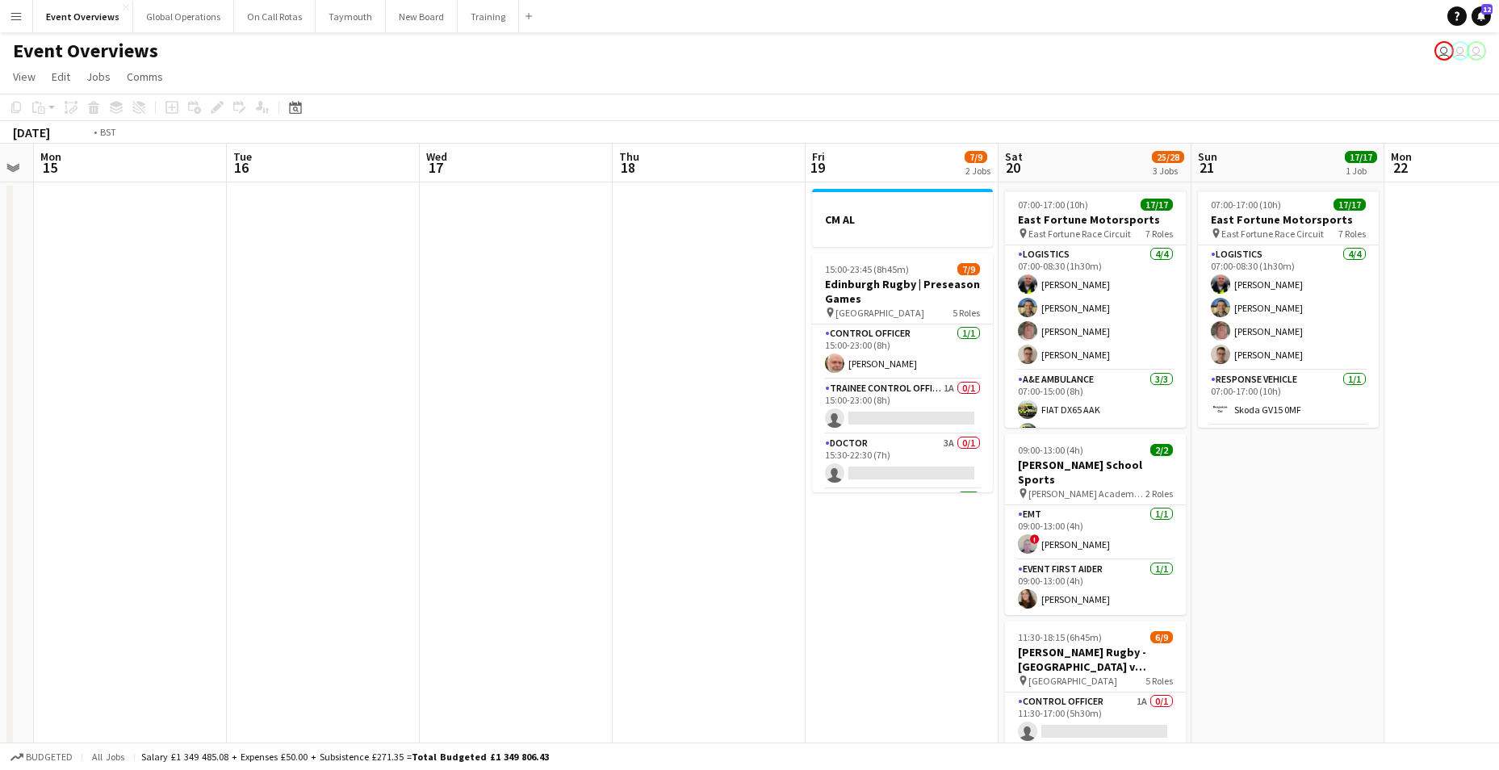
drag, startPoint x: 854, startPoint y: 465, endPoint x: -27, endPoint y: 499, distance: 881.9
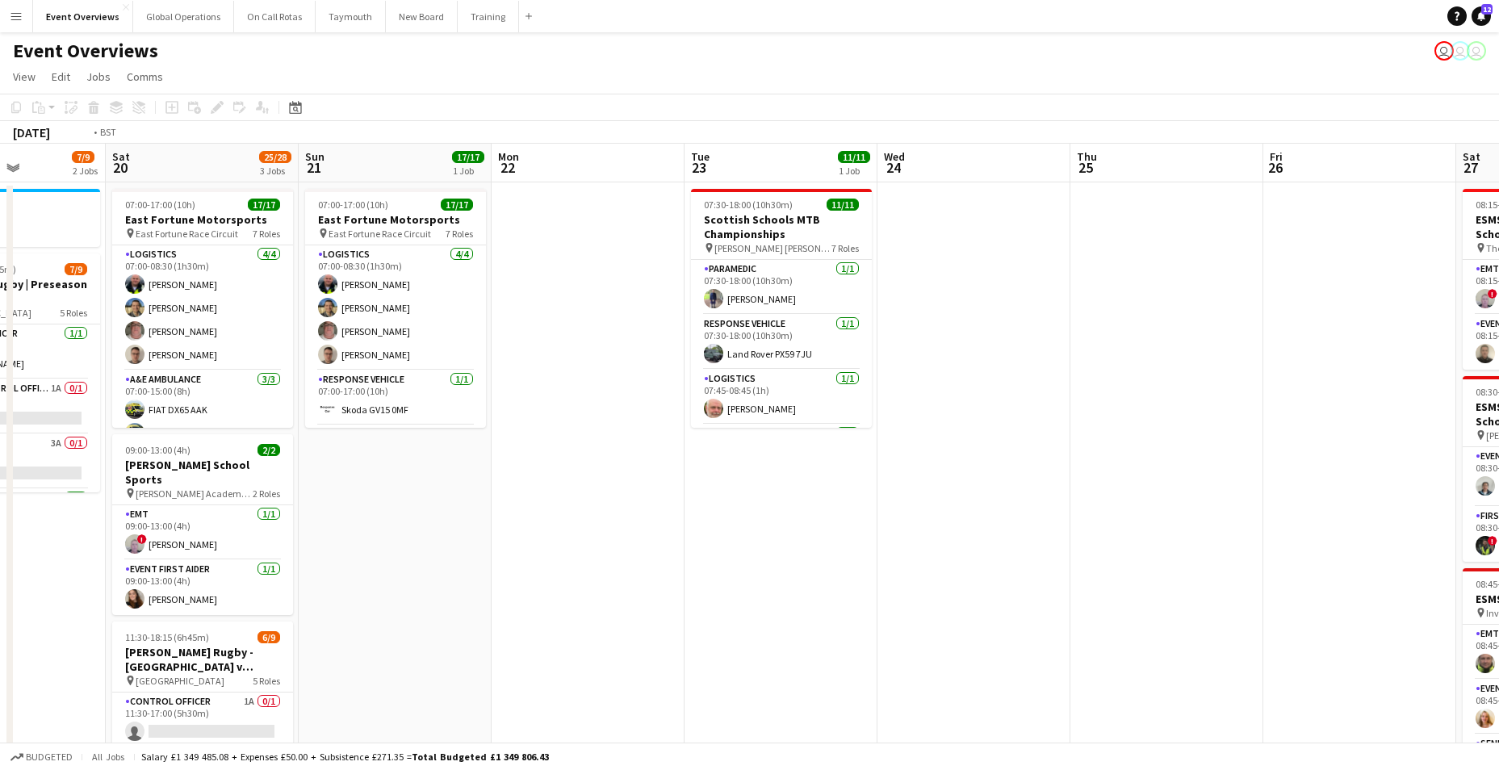
drag, startPoint x: 1088, startPoint y: 469, endPoint x: 119, endPoint y: 489, distance: 969.4
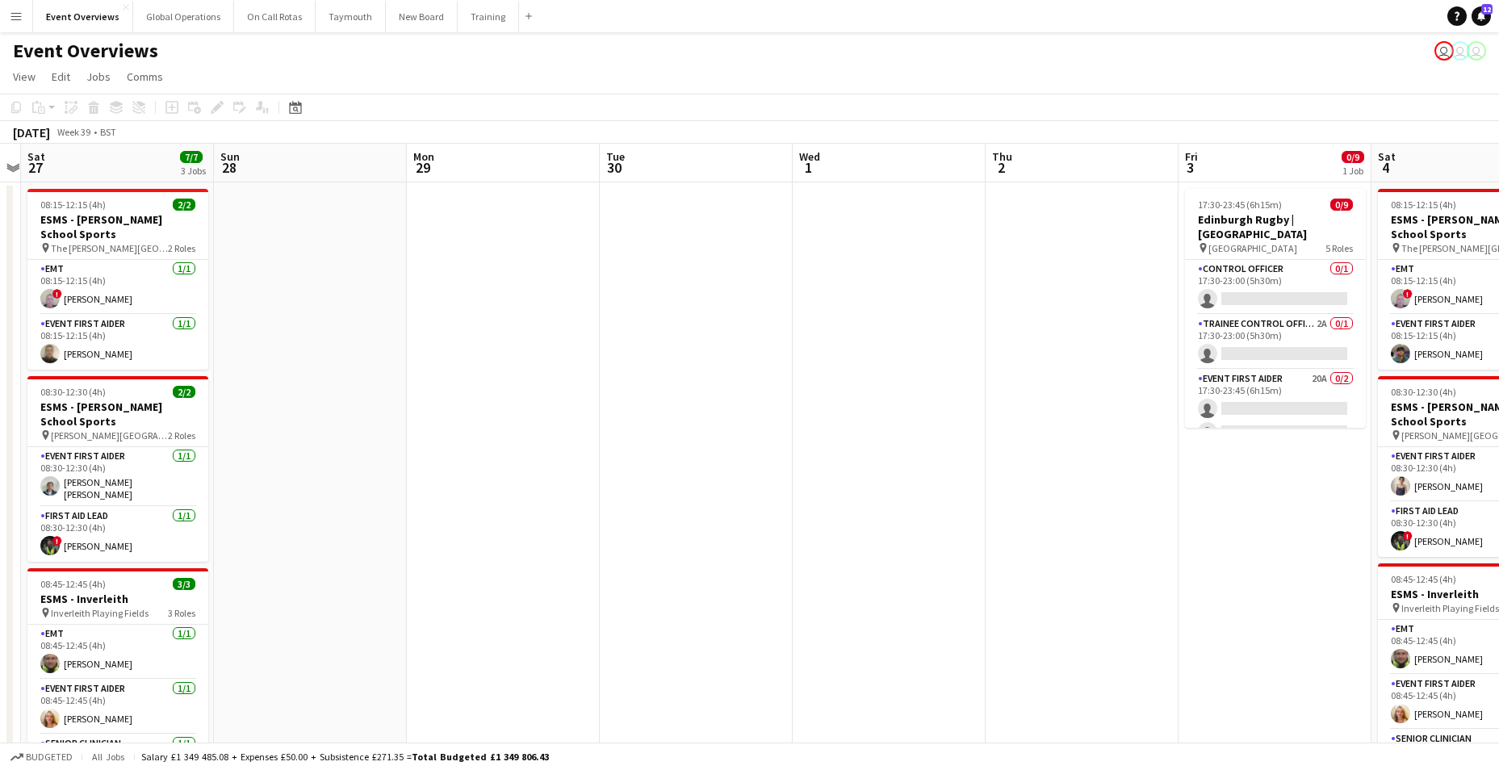
drag, startPoint x: 1048, startPoint y: 466, endPoint x: 249, endPoint y: 495, distance: 799.5
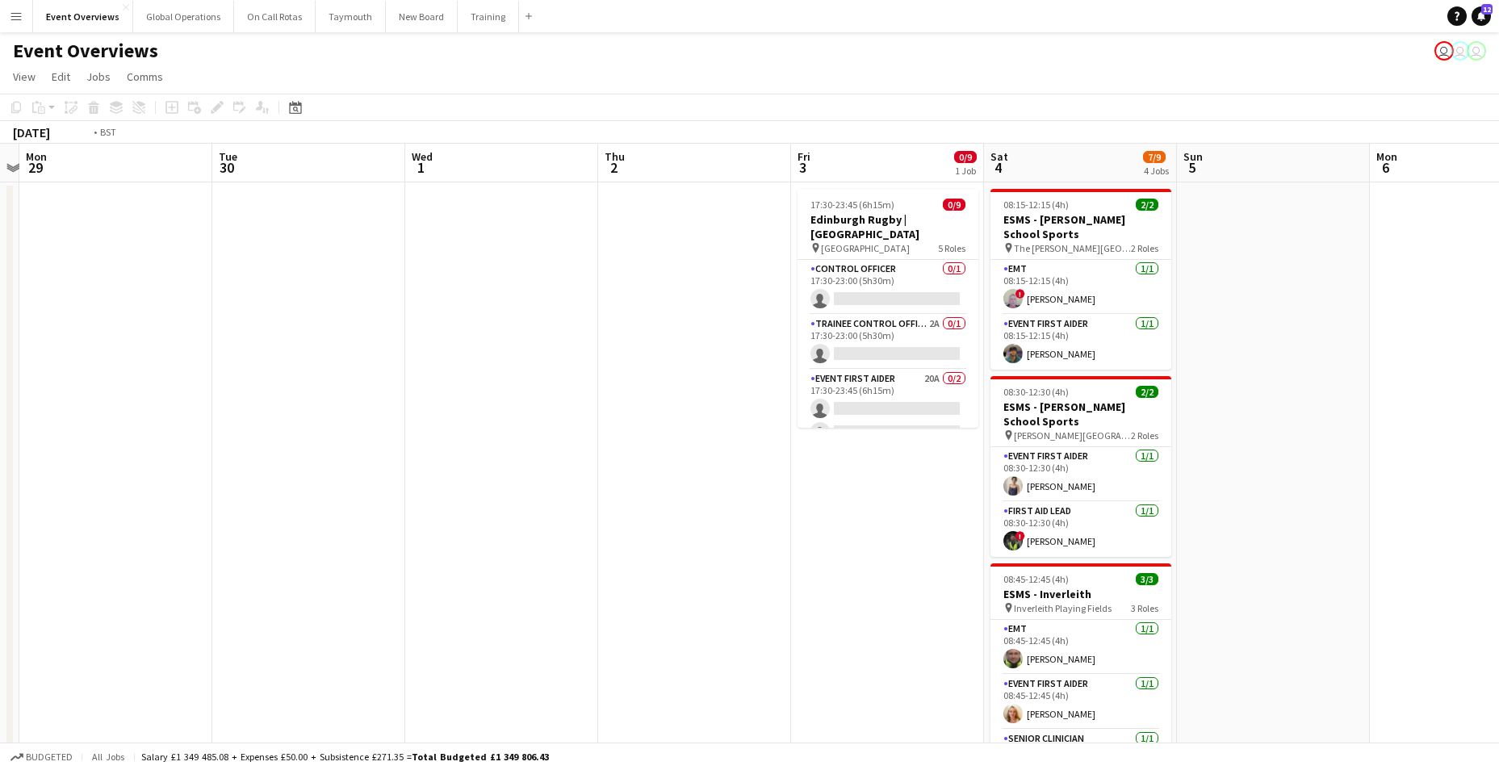
drag, startPoint x: 860, startPoint y: 452, endPoint x: 81, endPoint y: 483, distance: 780.2
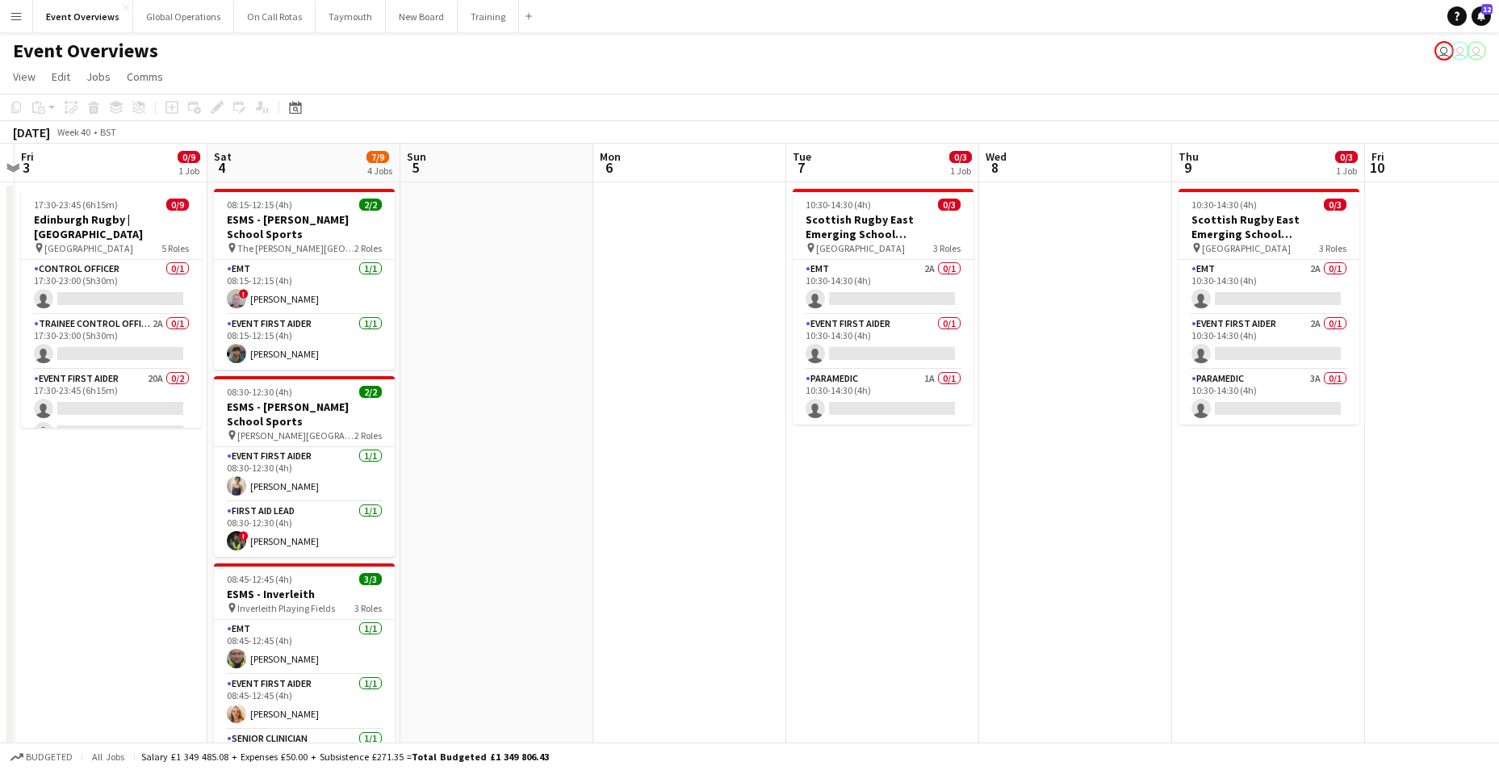
scroll to position [0, 568]
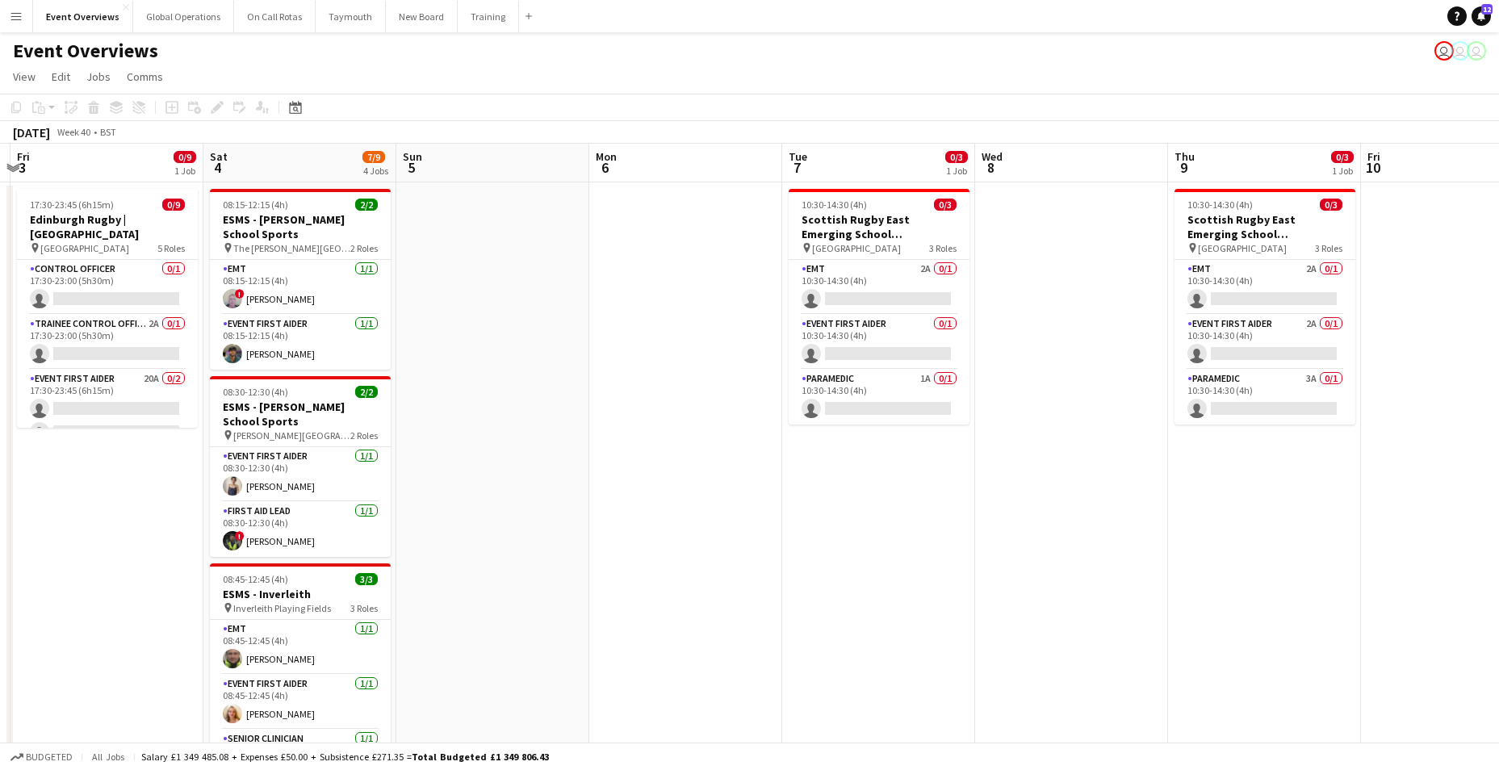
drag, startPoint x: 855, startPoint y: 473, endPoint x: 813, endPoint y: 473, distance: 42.8
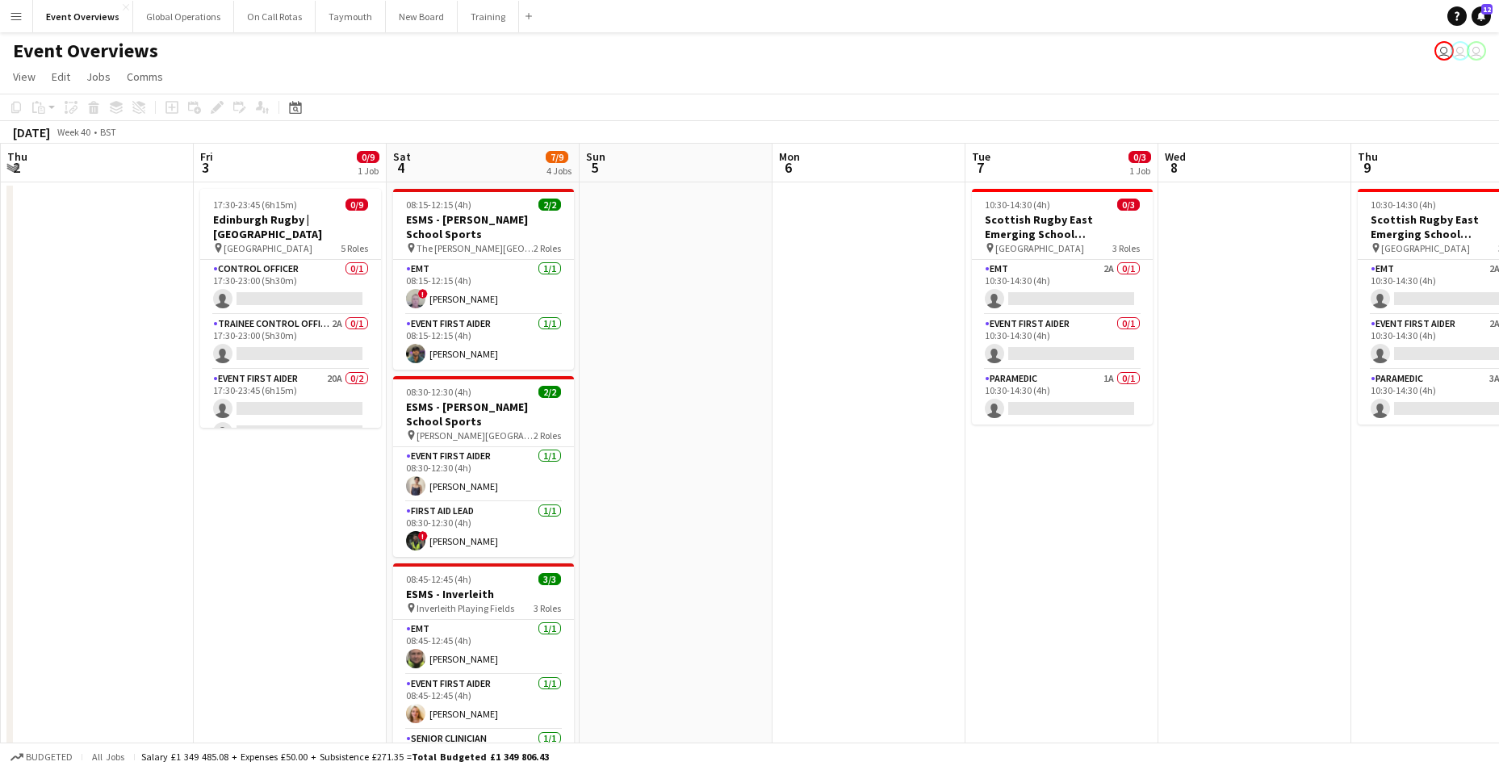
scroll to position [0, 346]
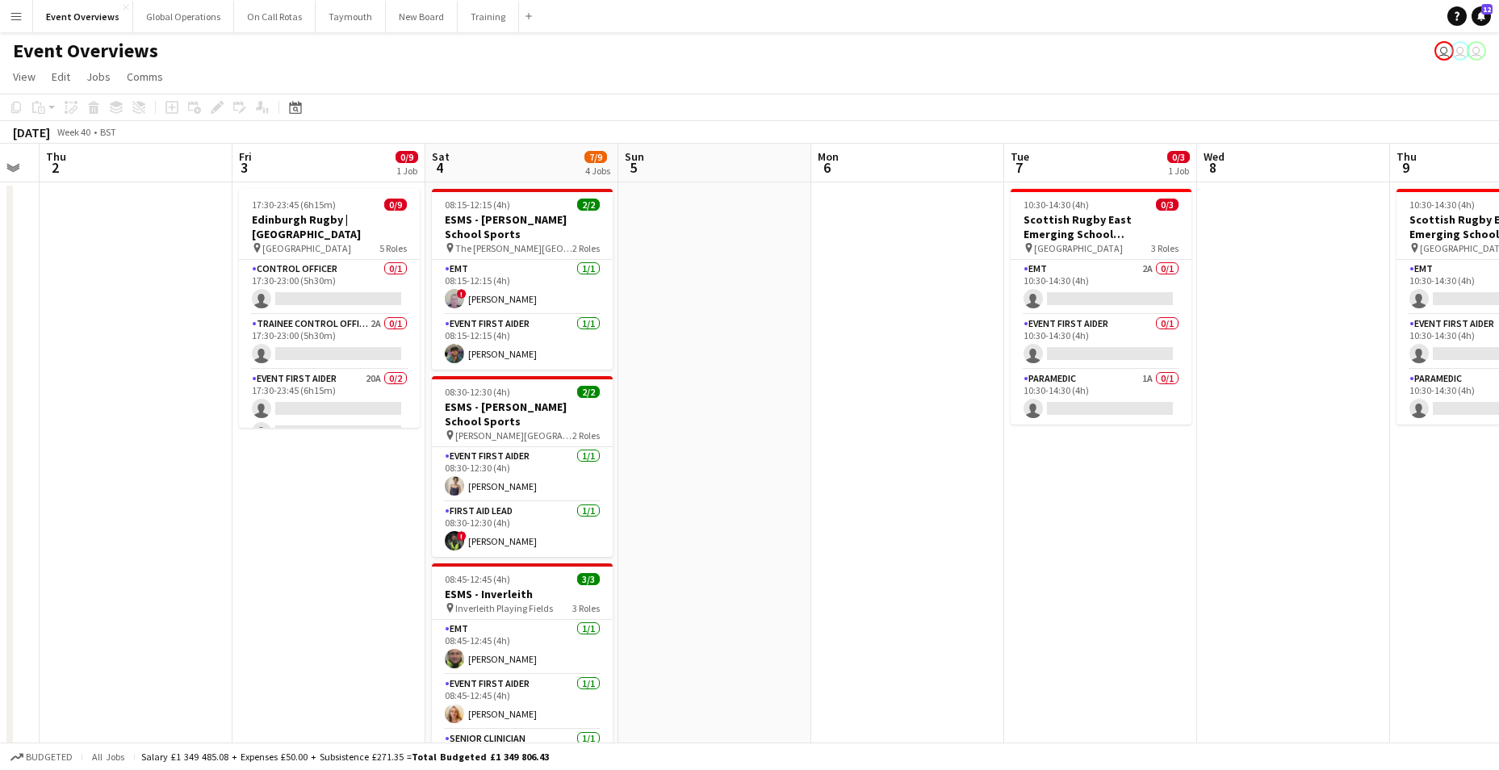
drag, startPoint x: 645, startPoint y: 461, endPoint x: 795, endPoint y: 466, distance: 150.2
